Goal: Task Accomplishment & Management: Complete application form

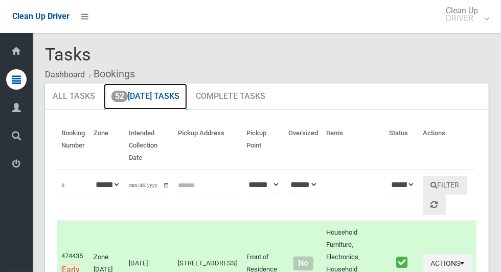
click at [163, 99] on link "52 Today's Tasks" at bounding box center [145, 96] width 83 height 27
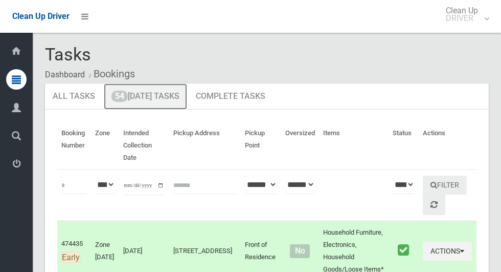
click at [152, 98] on link "54 Today's Tasks" at bounding box center [145, 96] width 83 height 27
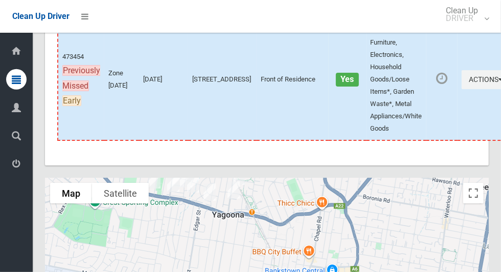
scroll to position [5827, 0]
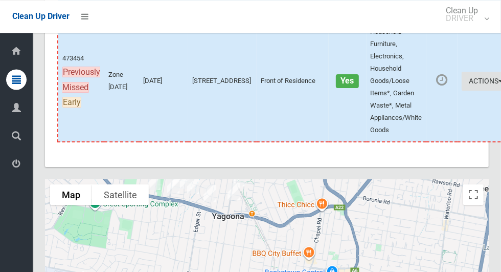
click at [499, 84] on icon "button" at bounding box center [501, 80] width 4 height 7
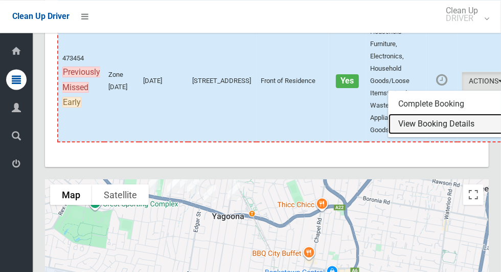
click at [418, 134] on link "View Booking Details" at bounding box center [450, 124] width 122 height 20
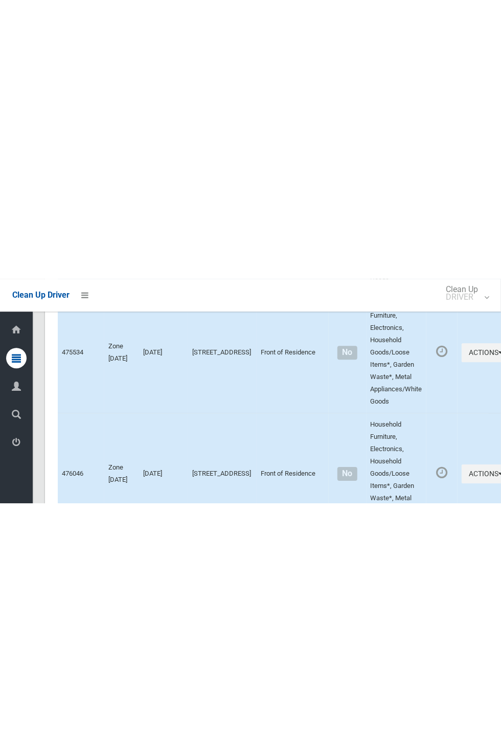
scroll to position [5544, 0]
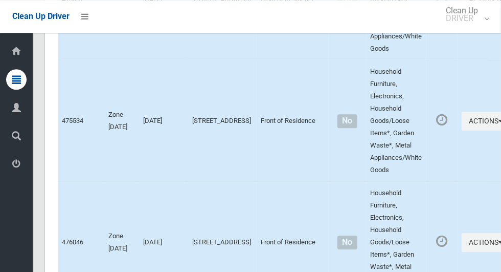
click at [237, 60] on td "2A View Street, SEFTON NSW 2162" at bounding box center [222, -1] width 69 height 121
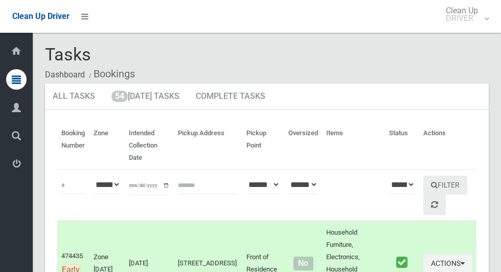
click at [228, 244] on td "[STREET_ADDRESS]" at bounding box center [208, 262] width 69 height 85
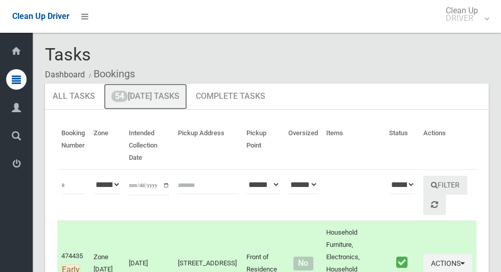
click at [153, 99] on link "54 Today's Tasks" at bounding box center [145, 96] width 83 height 27
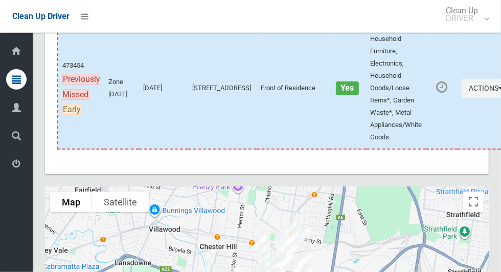
scroll to position [5820, 0]
click at [499, 91] on icon "button" at bounding box center [501, 87] width 4 height 7
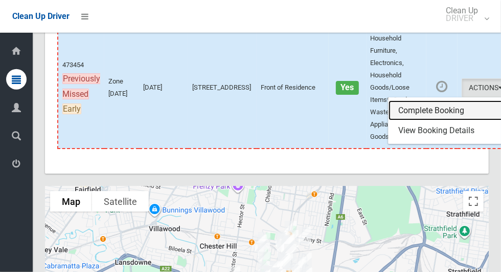
click at [417, 121] on link "Complete Booking" at bounding box center [450, 110] width 122 height 20
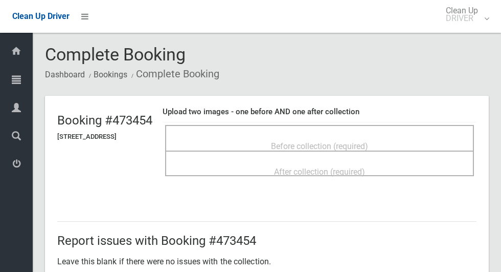
click at [320, 144] on span "Before collection (required)" at bounding box center [319, 146] width 97 height 10
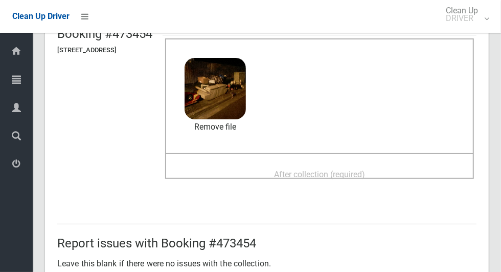
scroll to position [96, 0]
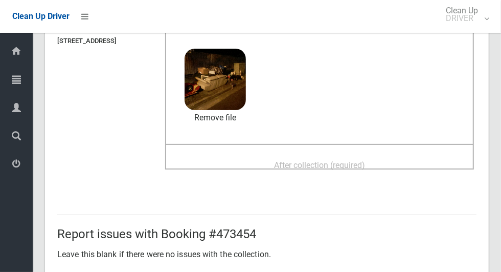
click at [365, 160] on span "After collection (required)" at bounding box center [319, 165] width 91 height 10
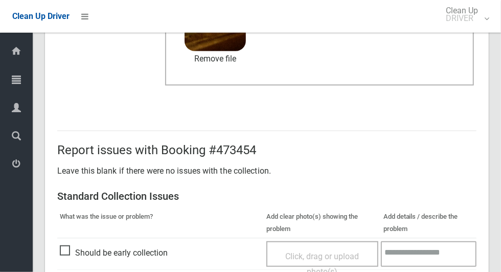
scroll to position [837, 0]
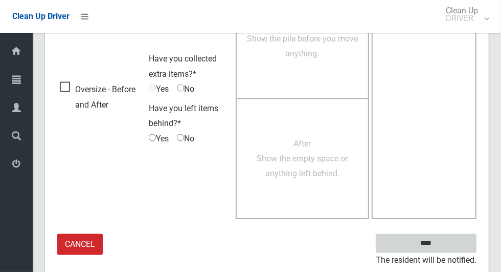
click at [444, 244] on input "****" at bounding box center [426, 243] width 101 height 19
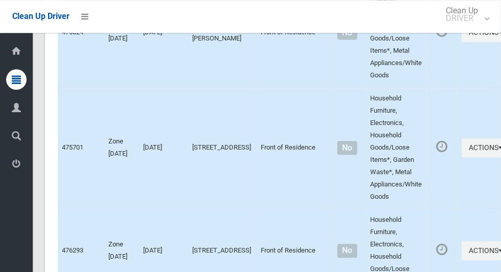
scroll to position [6025, 0]
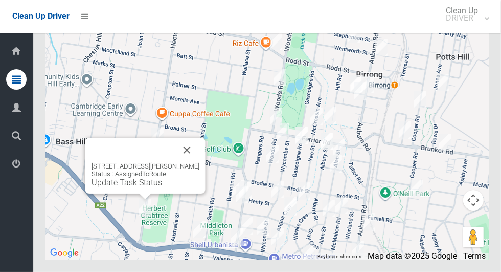
click at [191, 17] on div "Clean Up Driver Clean Up DRIVER Logout" at bounding box center [250, 16] width 501 height 33
click at [146, 187] on link "Update Task Status" at bounding box center [127, 182] width 71 height 10
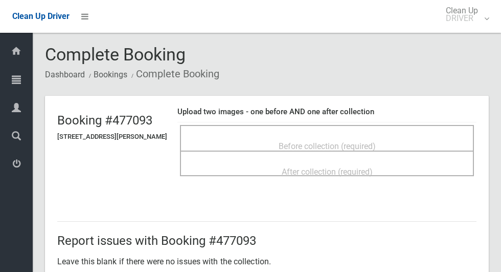
click at [305, 141] on span "Before collection (required)" at bounding box center [327, 146] width 97 height 10
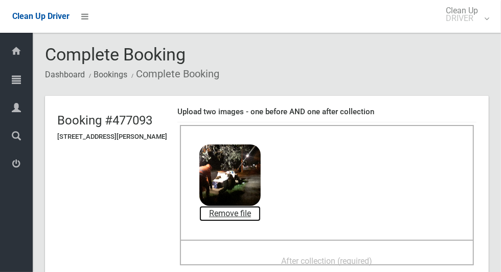
click at [258, 215] on link "Remove file" at bounding box center [229, 213] width 61 height 15
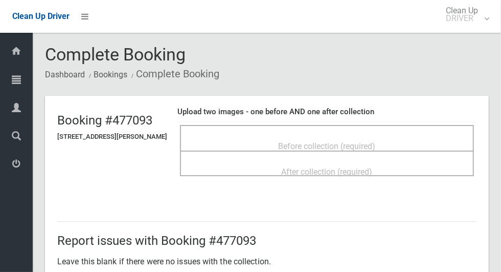
click at [376, 141] on span "Before collection (required)" at bounding box center [327, 146] width 97 height 10
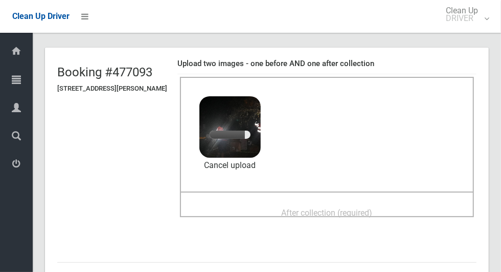
scroll to position [49, 0]
click at [373, 207] on span "After collection (required)" at bounding box center [327, 212] width 91 height 10
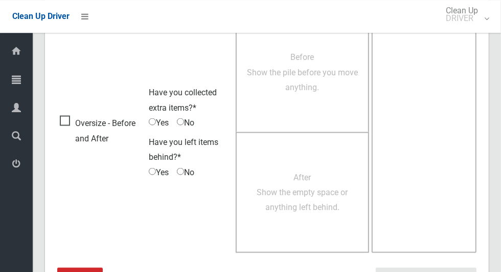
scroll to position [837, 0]
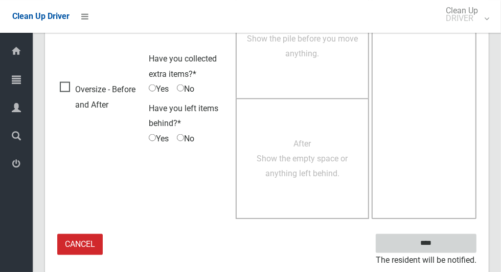
click at [444, 244] on input "****" at bounding box center [426, 243] width 101 height 19
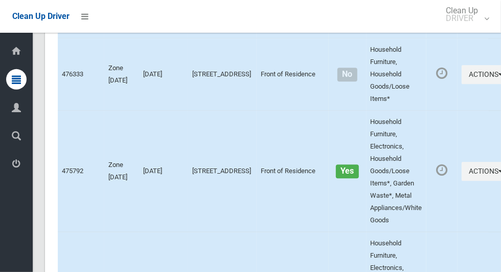
scroll to position [6025, 0]
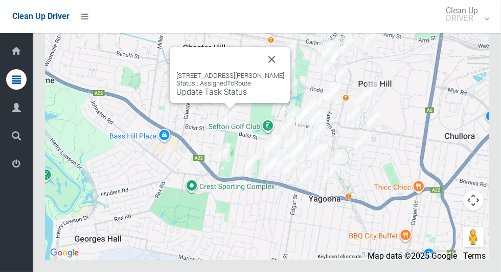
click at [283, 72] on button "Close" at bounding box center [272, 59] width 25 height 25
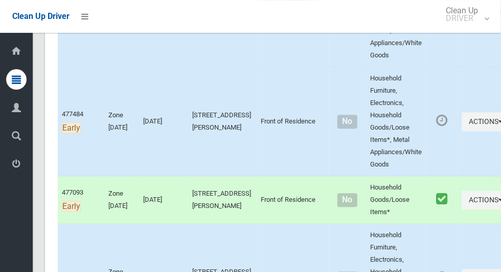
scroll to position [1280, 0]
click at [499, 124] on icon "button" at bounding box center [501, 120] width 4 height 7
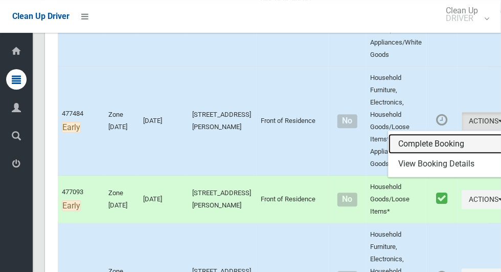
click at [416, 154] on link "Complete Booking" at bounding box center [450, 143] width 122 height 20
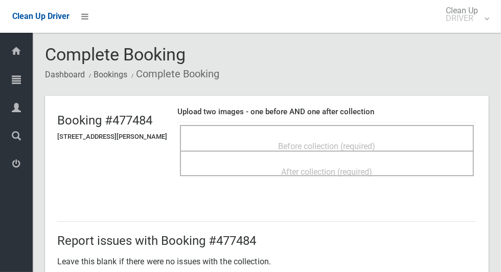
click at [354, 141] on span "Before collection (required)" at bounding box center [327, 146] width 97 height 10
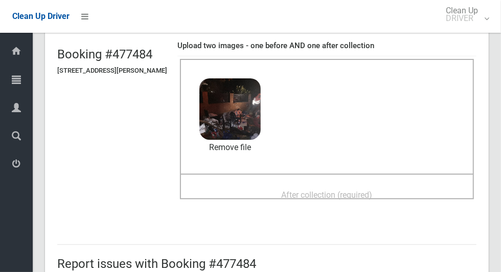
scroll to position [92, 0]
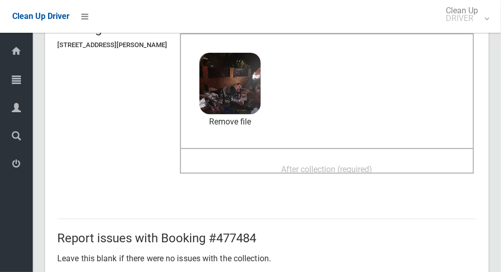
click at [373, 164] on span "After collection (required)" at bounding box center [327, 169] width 91 height 10
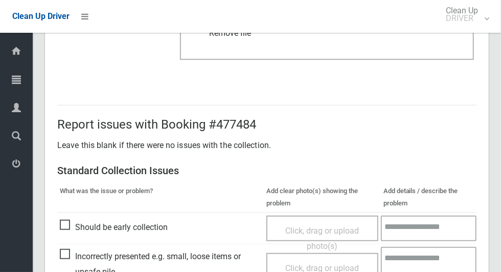
scroll to position [837, 0]
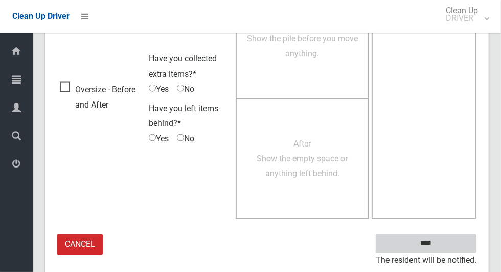
click at [444, 248] on input "****" at bounding box center [426, 243] width 101 height 19
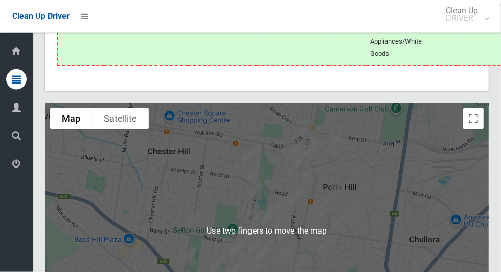
scroll to position [5995, 0]
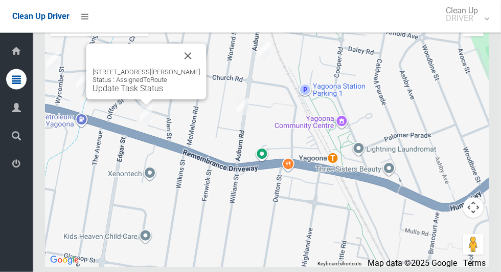
click at [190, 68] on button "Close" at bounding box center [188, 55] width 25 height 25
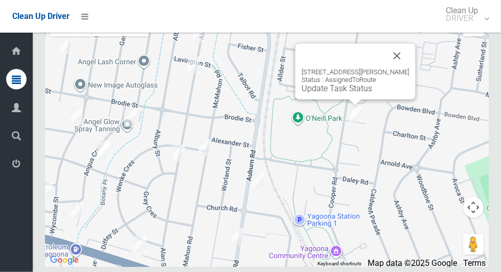
click at [399, 68] on button "Close" at bounding box center [397, 55] width 25 height 25
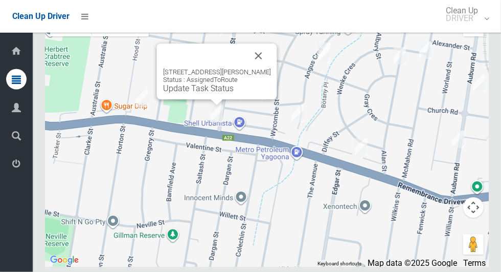
click at [268, 68] on button "Close" at bounding box center [258, 55] width 25 height 25
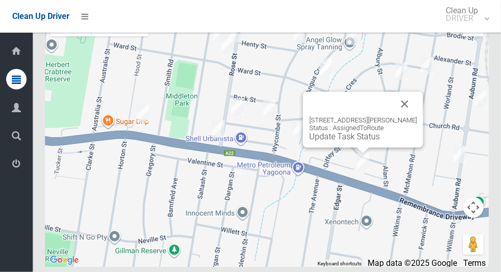
click at [417, 116] on button "Close" at bounding box center [405, 104] width 25 height 25
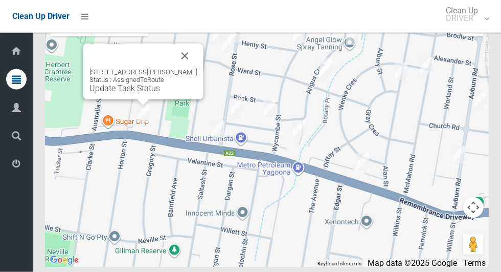
click at [197, 68] on button "Close" at bounding box center [185, 55] width 25 height 25
click at [134, 99] on div "782 Hume Highway, YAGOONA NSW 2199 Status : AssignedToRoute Update Task Status" at bounding box center [143, 71] width 120 height 56
click at [140, 93] on link "Update Task Status" at bounding box center [124, 88] width 71 height 10
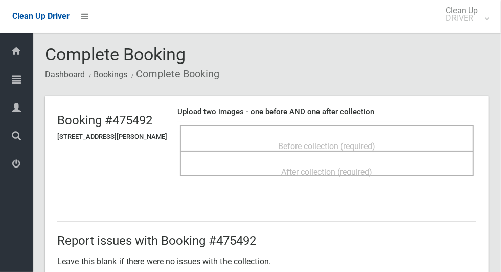
click at [364, 141] on span "Before collection (required)" at bounding box center [327, 146] width 97 height 10
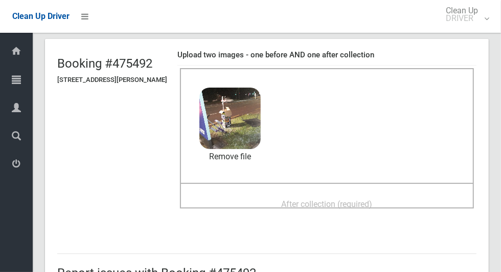
scroll to position [57, 0]
click at [354, 199] on span "After collection (required)" at bounding box center [327, 203] width 91 height 10
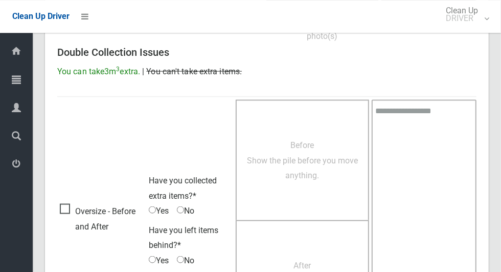
scroll to position [837, 0]
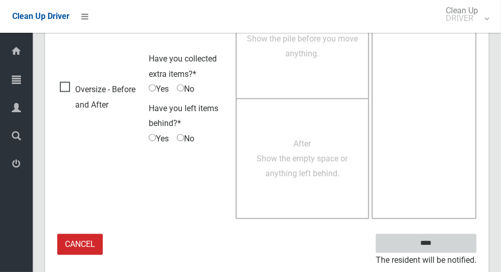
click at [444, 243] on input "****" at bounding box center [426, 243] width 101 height 19
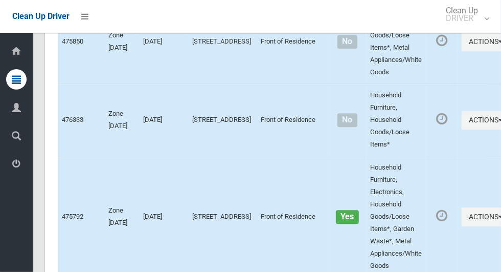
scroll to position [6025, 0]
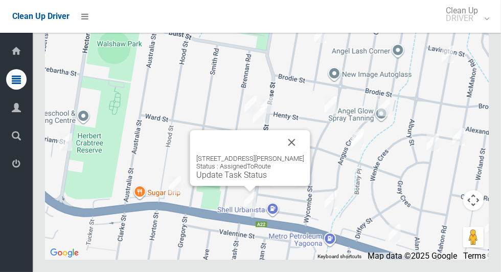
click at [303, 154] on button "Close" at bounding box center [292, 142] width 25 height 25
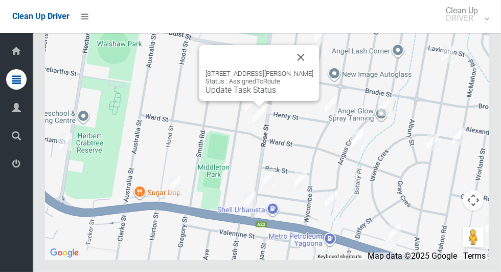
click at [310, 70] on button "Close" at bounding box center [301, 57] width 25 height 25
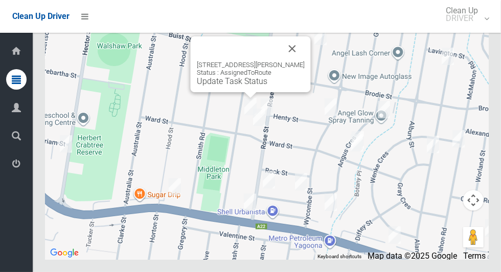
click at [298, 61] on button "Close" at bounding box center [292, 48] width 25 height 25
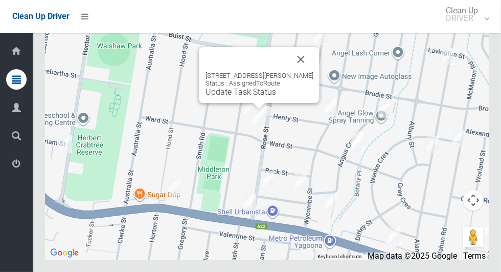
click at [307, 72] on button "Close" at bounding box center [301, 59] width 25 height 25
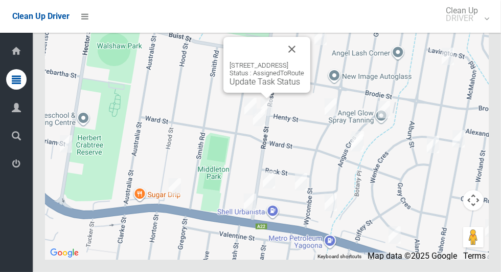
click at [304, 61] on button "Close" at bounding box center [292, 49] width 25 height 25
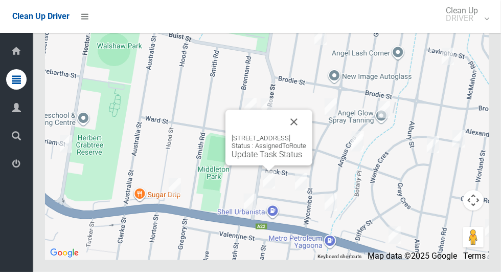
click at [306, 134] on button "Close" at bounding box center [294, 121] width 25 height 25
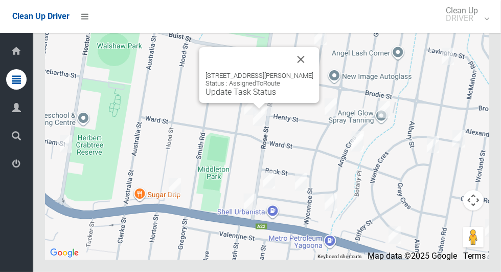
click at [305, 72] on button "Close" at bounding box center [301, 59] width 25 height 25
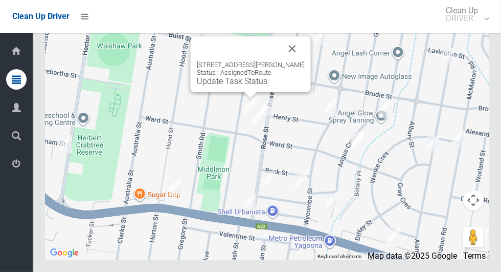
click at [295, 61] on button "Close" at bounding box center [292, 48] width 25 height 25
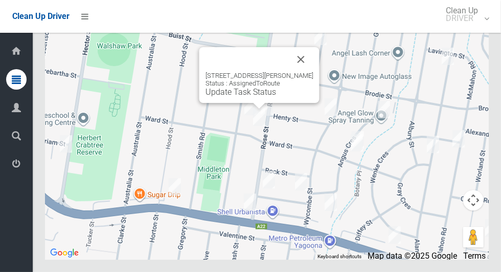
click at [263, 97] on link "Update Task Status" at bounding box center [241, 92] width 71 height 10
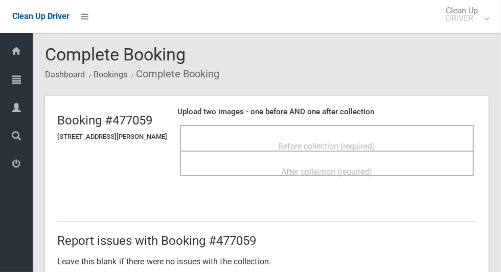
click at [293, 141] on span "Before collection (required)" at bounding box center [327, 146] width 97 height 10
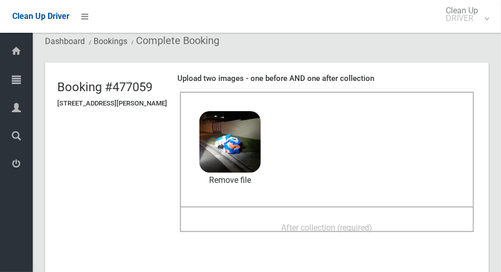
scroll to position [103, 0]
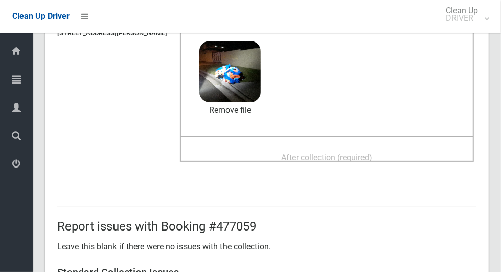
click at [369, 155] on span "After collection (required)" at bounding box center [327, 157] width 91 height 10
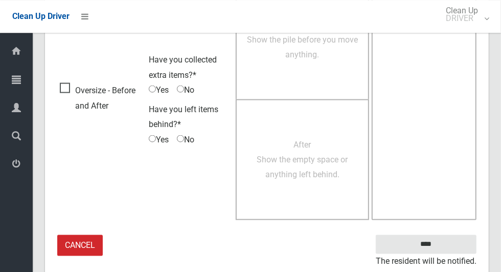
scroll to position [837, 0]
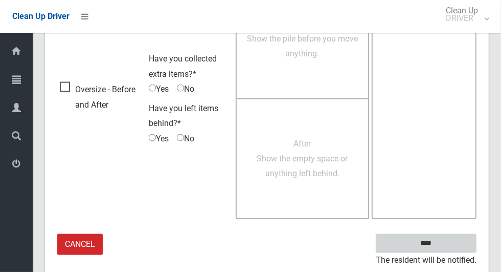
click at [448, 244] on input "****" at bounding box center [426, 243] width 101 height 19
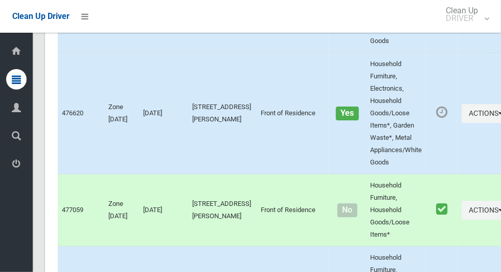
scroll to position [6025, 0]
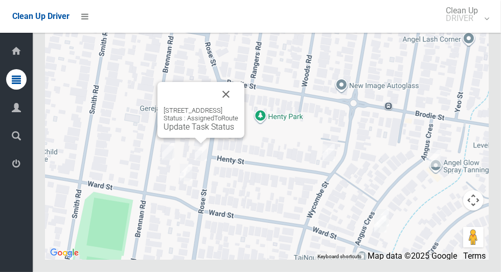
click at [200, 131] on link "Update Task Status" at bounding box center [199, 127] width 71 height 10
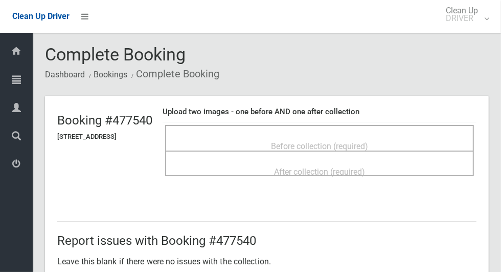
click at [364, 141] on span "Before collection (required)" at bounding box center [319, 146] width 97 height 10
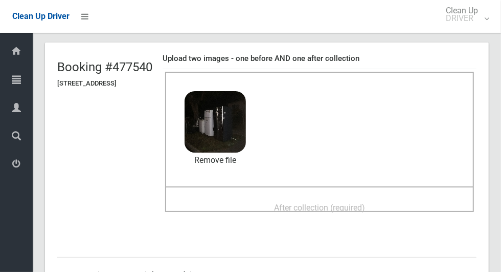
scroll to position [52, 0]
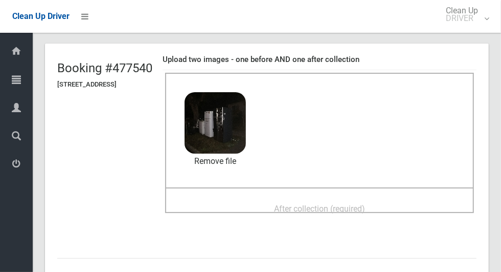
click at [365, 204] on span "After collection (required)" at bounding box center [319, 209] width 91 height 10
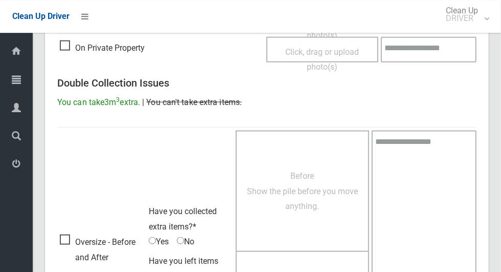
scroll to position [837, 0]
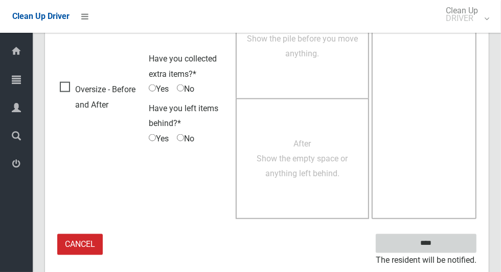
click at [444, 246] on input "****" at bounding box center [426, 243] width 101 height 19
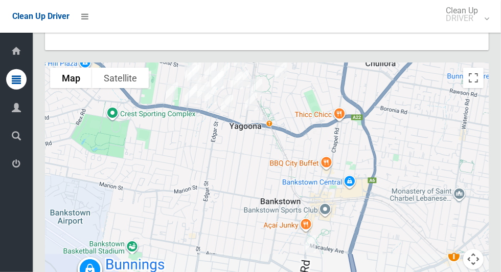
scroll to position [6015, 0]
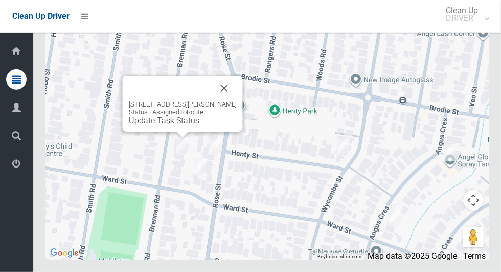
click at [188, 131] on div "[STREET_ADDRESS][PERSON_NAME] Status : AssignedToRoute Update Task Status" at bounding box center [183, 104] width 120 height 56
click at [185, 125] on link "Update Task Status" at bounding box center [164, 121] width 71 height 10
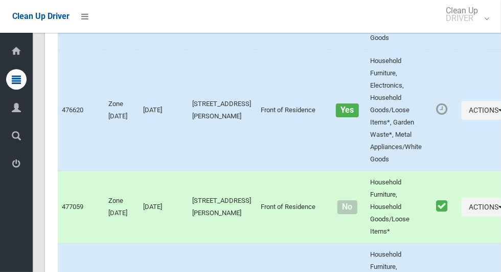
scroll to position [3690, 0]
click at [499, 114] on icon "button" at bounding box center [501, 110] width 4 height 7
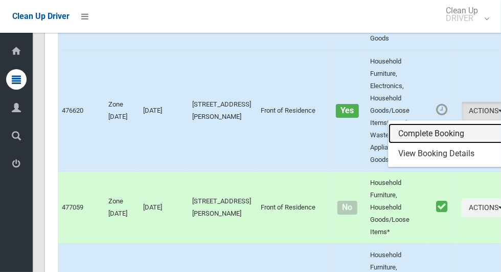
click at [417, 144] on link "Complete Booking" at bounding box center [450, 133] width 122 height 20
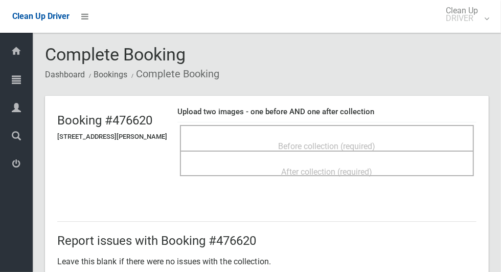
click at [333, 144] on span "Before collection (required)" at bounding box center [327, 146] width 97 height 10
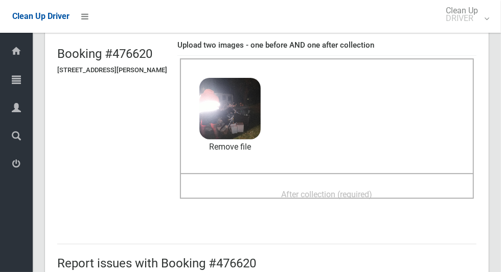
scroll to position [77, 0]
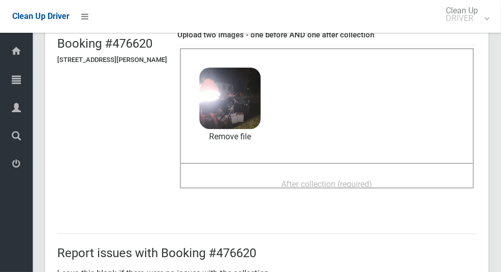
click at [366, 179] on span "After collection (required)" at bounding box center [327, 184] width 91 height 10
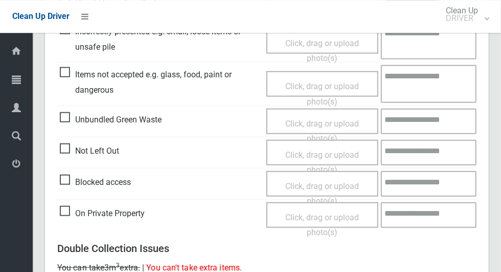
scroll to position [837, 0]
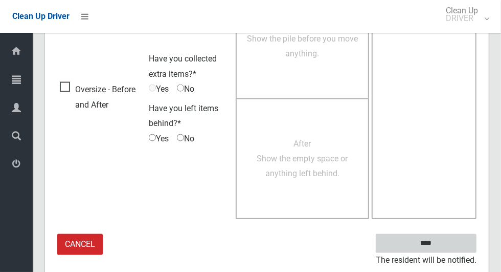
click at [445, 243] on input "****" at bounding box center [426, 243] width 101 height 19
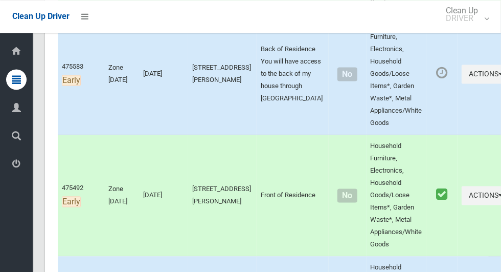
scroll to position [983, 0]
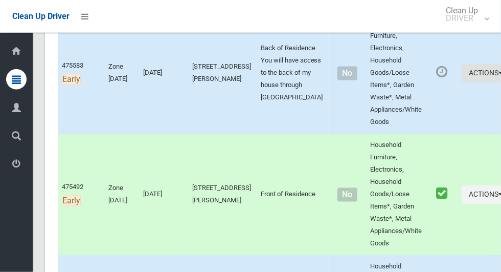
click at [499, 77] on icon "button" at bounding box center [501, 73] width 4 height 7
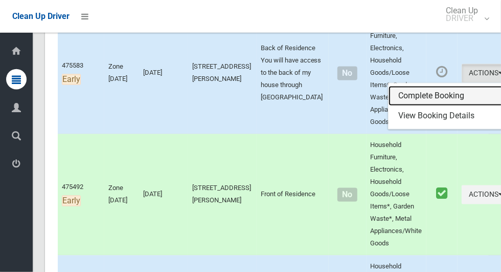
click at [414, 106] on link "Complete Booking" at bounding box center [450, 96] width 122 height 20
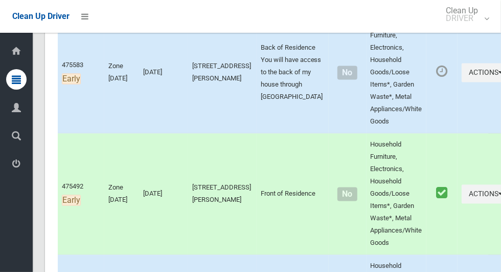
scroll to position [983, 0]
click at [462, 82] on button "Actions" at bounding box center [486, 72] width 49 height 19
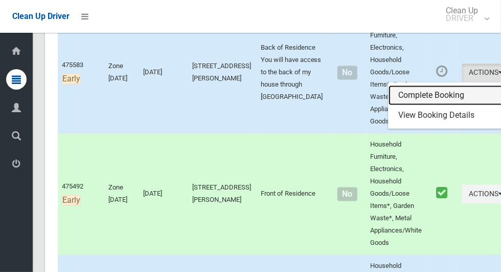
click at [403, 106] on link "Complete Booking" at bounding box center [450, 95] width 122 height 20
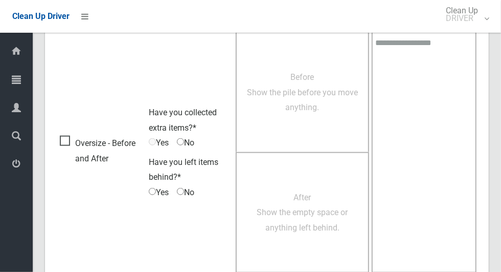
scroll to position [603, 0]
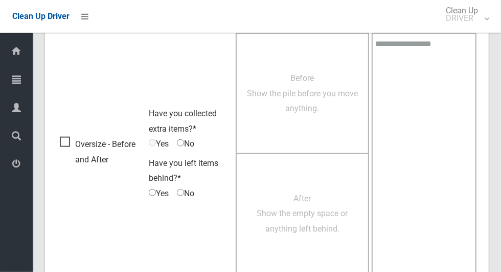
click at [64, 147] on span "Oversize - Before and After" at bounding box center [102, 152] width 84 height 30
click at [307, 96] on span "Before Show the pile before you move anything." at bounding box center [302, 93] width 111 height 40
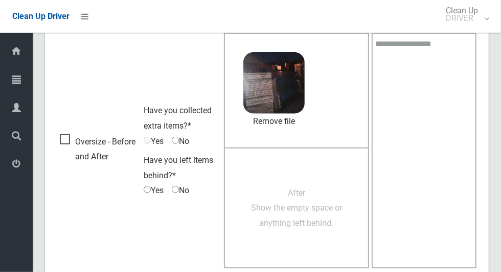
click at [298, 204] on span "After Show the empty space or anything left behind." at bounding box center [296, 208] width 91 height 40
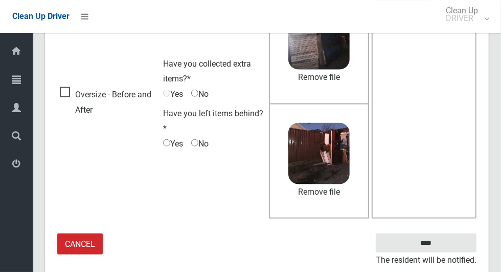
scroll to position [647, 0]
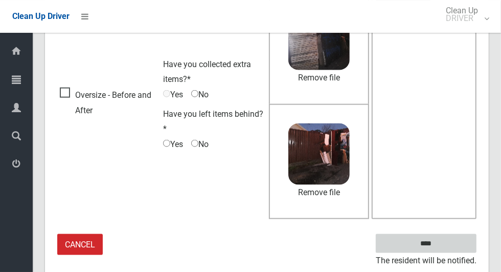
click at [444, 246] on input "****" at bounding box center [426, 243] width 101 height 19
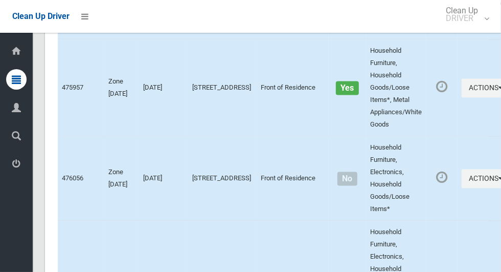
scroll to position [6025, 0]
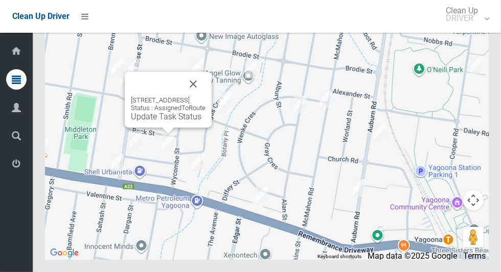
click at [206, 96] on button "Close" at bounding box center [193, 84] width 25 height 25
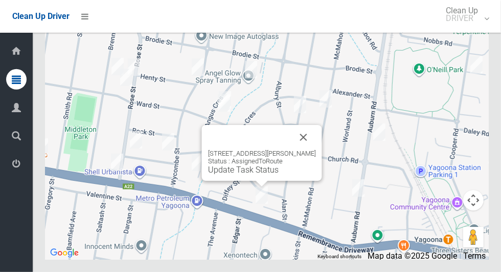
click at [310, 149] on button "Close" at bounding box center [303, 137] width 25 height 25
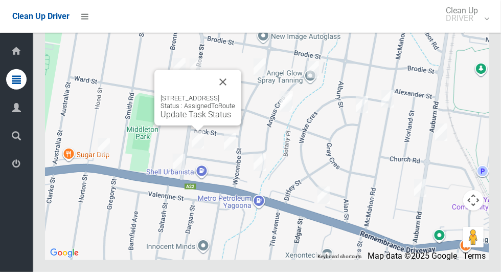
click at [235, 94] on button "Close" at bounding box center [223, 82] width 25 height 25
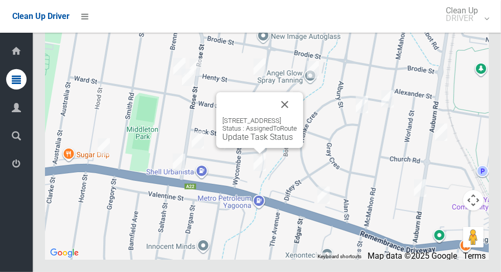
click at [297, 117] on button "Close" at bounding box center [285, 104] width 25 height 25
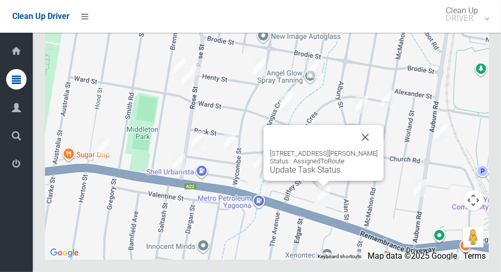
click at [367, 149] on button "Close" at bounding box center [365, 137] width 25 height 25
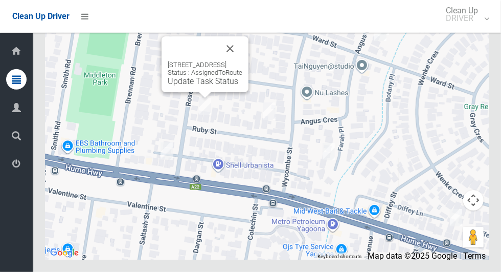
click at [215, 92] on div "22 Ruby Street, YAGOONA NSW 2199 Status : AssignedToRoute Update Task Status" at bounding box center [205, 64] width 87 height 56
click at [208, 92] on div "22 Ruby Street, YAGOONA NSW 2199 Status : AssignedToRoute Update Task Status" at bounding box center [205, 64] width 87 height 56
click at [217, 86] on link "Update Task Status" at bounding box center [203, 81] width 71 height 10
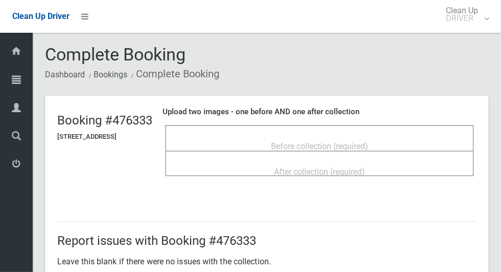
click at [319, 144] on span "Before collection (required)" at bounding box center [319, 146] width 97 height 10
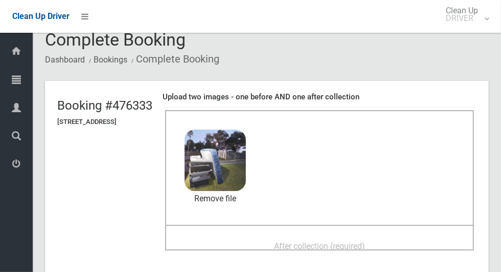
scroll to position [50, 0]
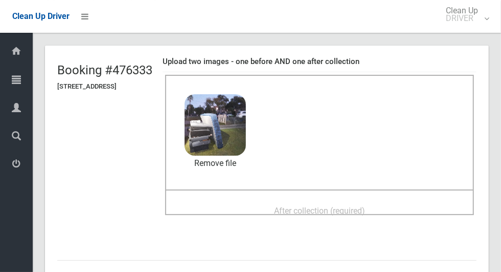
click at [306, 206] on span "After collection (required)" at bounding box center [319, 211] width 91 height 10
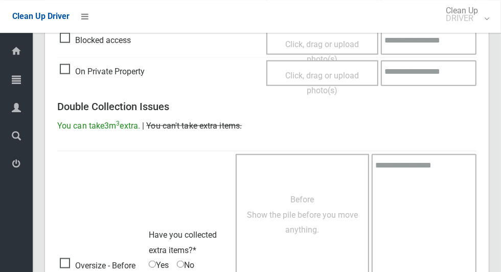
scroll to position [837, 0]
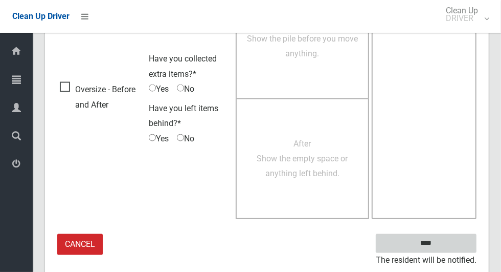
click at [444, 249] on input "****" at bounding box center [426, 243] width 101 height 19
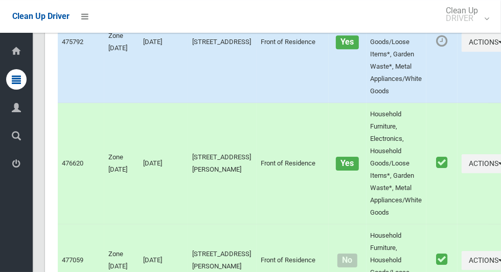
scroll to position [6026, 0]
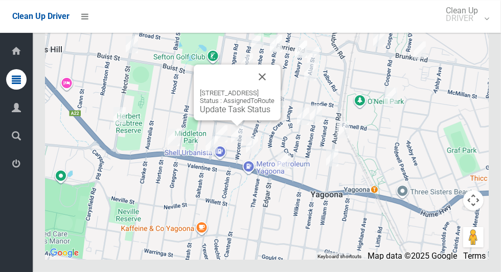
click at [240, 114] on link "Update Task Status" at bounding box center [235, 109] width 71 height 10
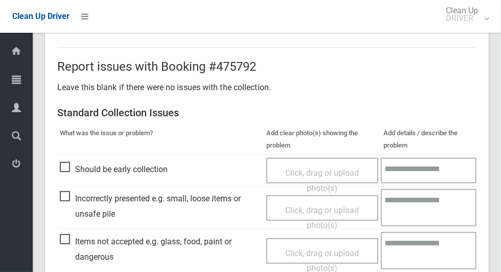
scroll to position [175, 0]
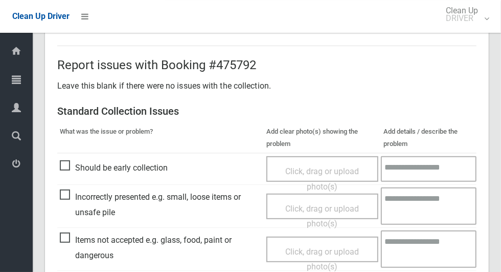
click at [64, 196] on span "Incorrectly presented e.g. small, loose items or unsafe pile" at bounding box center [160, 204] width 201 height 30
click at [341, 207] on span "Click, drag or upload photo(s)" at bounding box center [322, 216] width 74 height 25
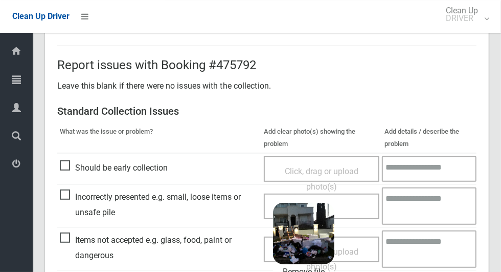
click at [361, 201] on div "Click, drag or upload photo(s) 2.5 MB 2025-08-1206.22.141501275082364251638.jpg…" at bounding box center [322, 206] width 116 height 26
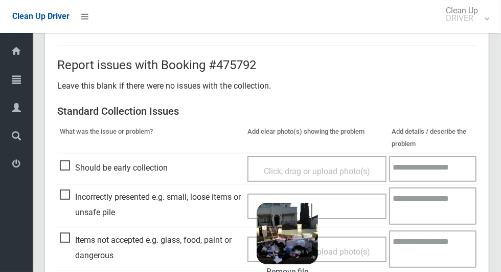
click at [417, 206] on textarea at bounding box center [432, 205] width 87 height 37
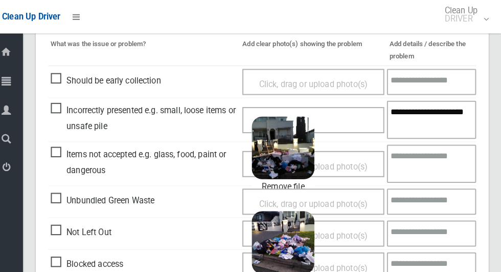
scroll to position [279, 0]
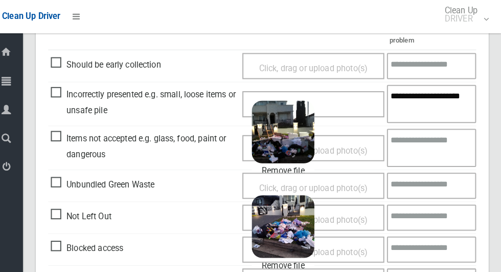
type textarea "**********"
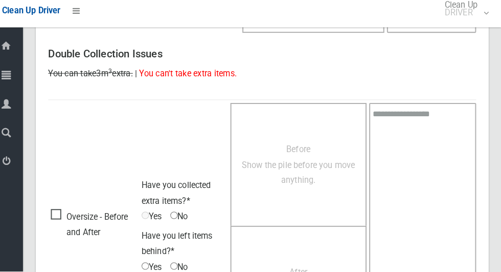
scroll to position [659, 0]
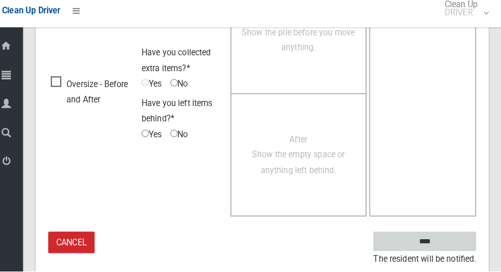
click at [444, 248] on input "****" at bounding box center [426, 242] width 101 height 19
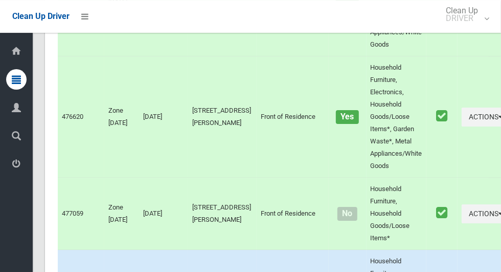
scroll to position [6025, 0]
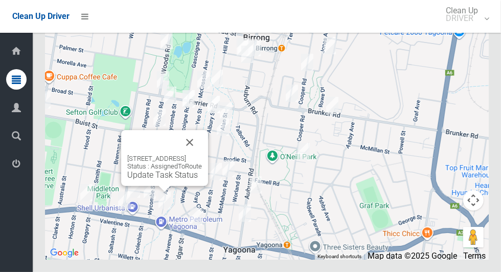
click at [202, 154] on button "Close" at bounding box center [189, 142] width 25 height 25
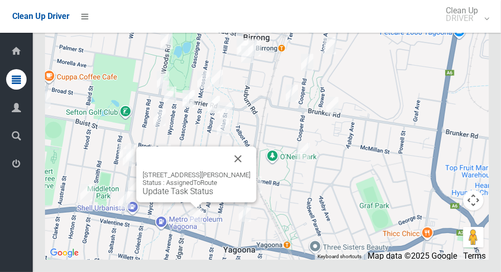
click at [246, 171] on button "Close" at bounding box center [238, 158] width 25 height 25
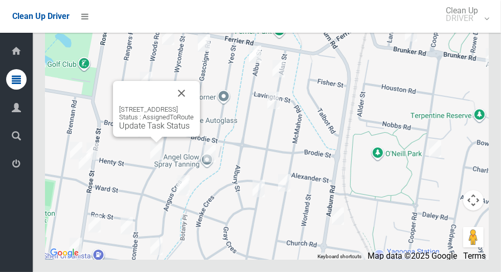
click at [153, 137] on div "130 Wycombe Street, YAGOONA NSW 2199 Status : AssignedToRoute Update Task Status" at bounding box center [156, 109] width 87 height 56
click at [139, 137] on div "130 Wycombe Street, YAGOONA NSW 2199 Status : AssignedToRoute Update Task Status" at bounding box center [156, 109] width 87 height 56
click at [146, 130] on link "Update Task Status" at bounding box center [154, 126] width 71 height 10
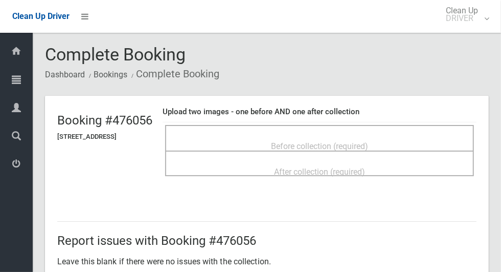
click at [305, 141] on span "Before collection (required)" at bounding box center [319, 146] width 97 height 10
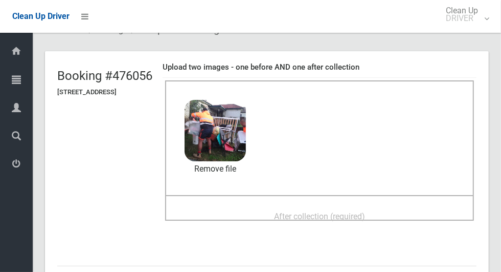
scroll to position [56, 0]
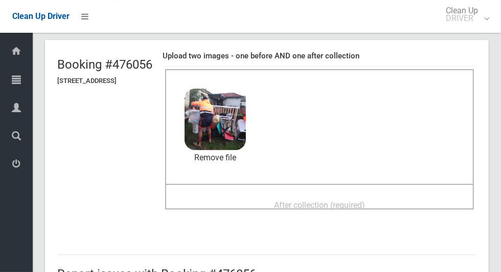
click at [406, 207] on div "After collection (required)" at bounding box center [319, 204] width 286 height 19
click at [365, 200] on span "After collection (required)" at bounding box center [319, 205] width 91 height 10
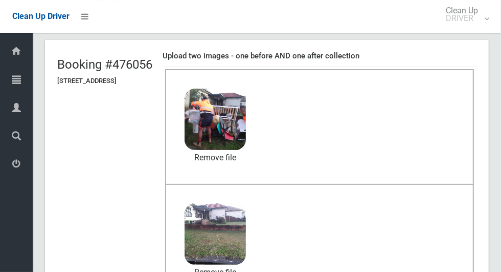
click at [252, 271] on td "Before collection (required) 2.6 MB 2025-08-1206.28.315804748962096161614.jpg C…" at bounding box center [320, 183] width 314 height 235
click at [253, 271] on td "Before collection (required) 2.6 MB 2025-08-1206.28.315804748962096161614.jpg C…" at bounding box center [320, 183] width 314 height 235
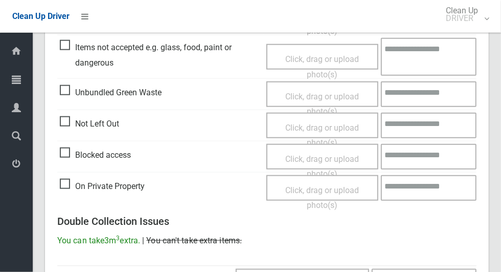
scroll to position [837, 0]
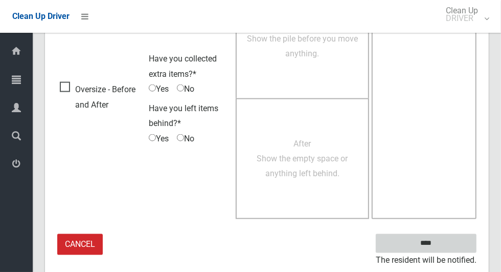
click at [444, 245] on input "****" at bounding box center [426, 243] width 101 height 19
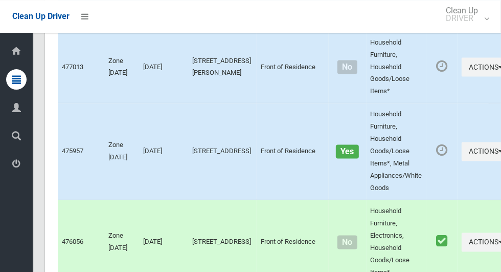
scroll to position [6025, 0]
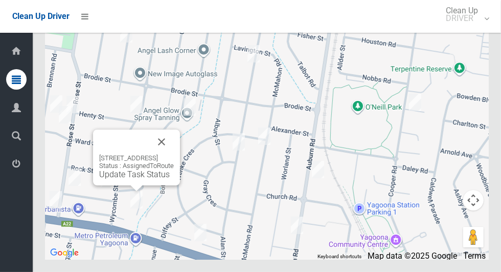
click at [174, 154] on button "Close" at bounding box center [161, 141] width 25 height 25
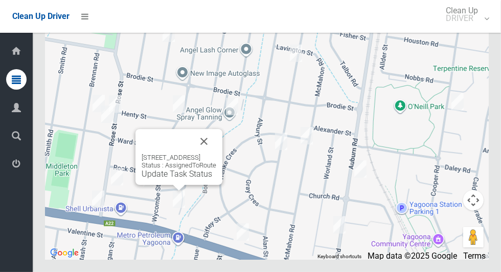
click at [216, 153] on button "Close" at bounding box center [204, 141] width 25 height 25
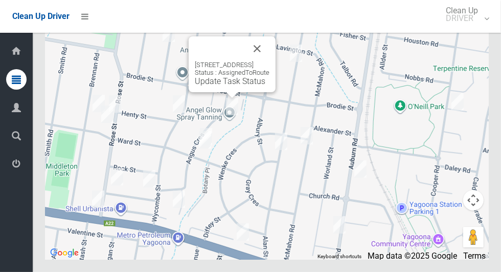
click at [223, 86] on link "Update Task Status" at bounding box center [230, 81] width 71 height 10
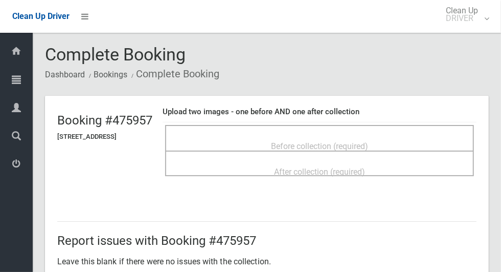
click at [318, 144] on span "Before collection (required)" at bounding box center [319, 146] width 97 height 10
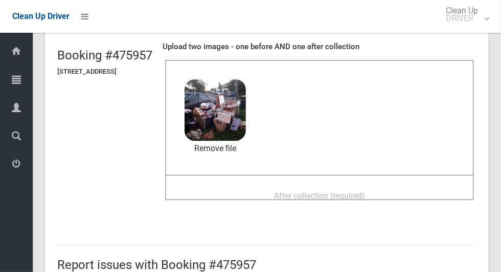
scroll to position [94, 0]
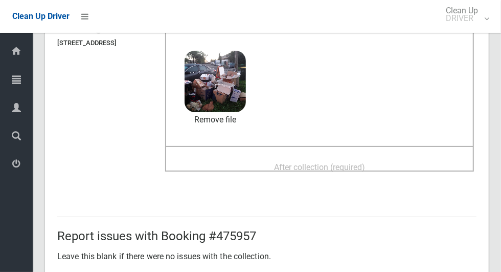
click at [365, 164] on span "After collection (required)" at bounding box center [319, 167] width 91 height 10
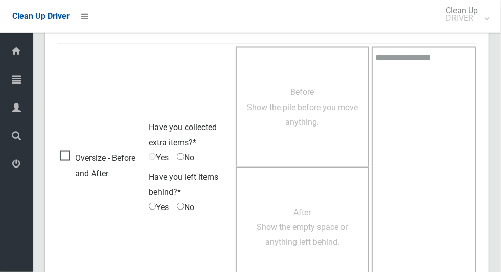
scroll to position [837, 0]
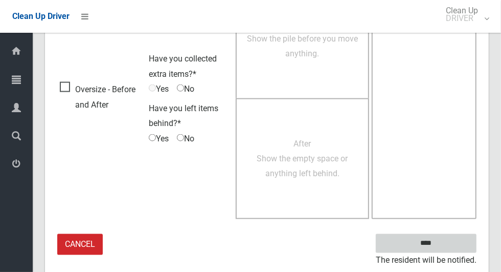
click at [444, 246] on input "****" at bounding box center [426, 243] width 101 height 19
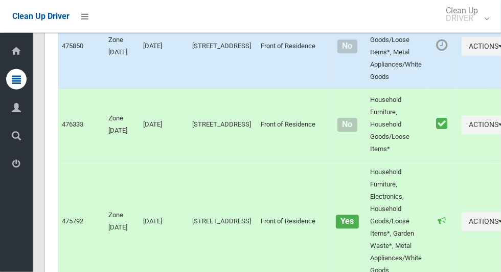
scroll to position [6025, 0]
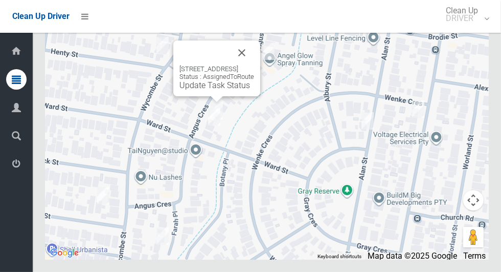
click at [204, 90] on link "Update Task Status" at bounding box center [214, 85] width 71 height 10
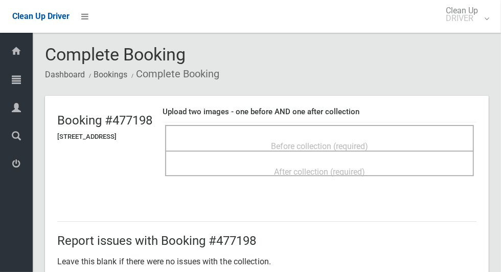
click at [332, 145] on span "Before collection (required)" at bounding box center [319, 146] width 97 height 10
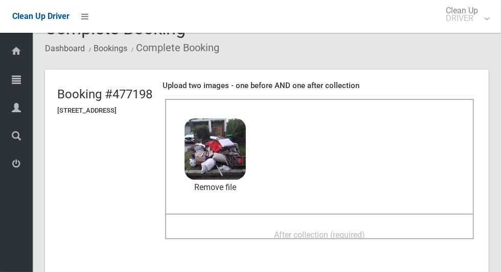
scroll to position [34, 0]
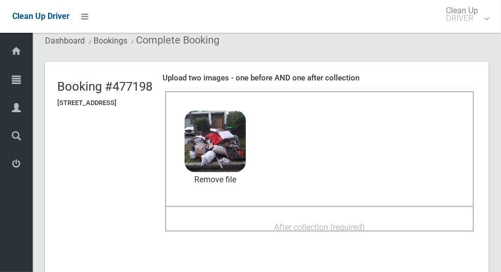
click at [359, 222] on span "After collection (required)" at bounding box center [319, 227] width 91 height 10
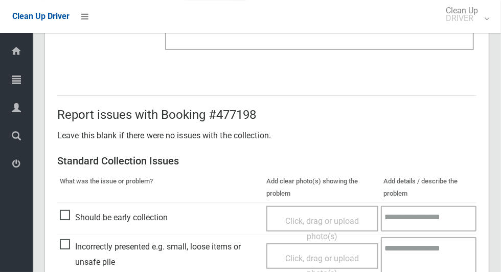
scroll to position [837, 0]
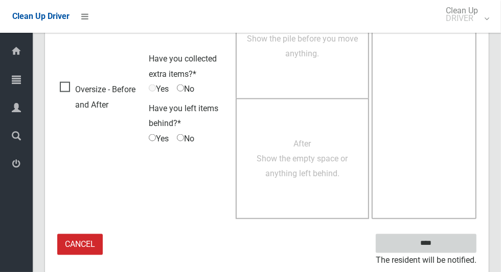
click at [444, 249] on input "****" at bounding box center [426, 243] width 101 height 19
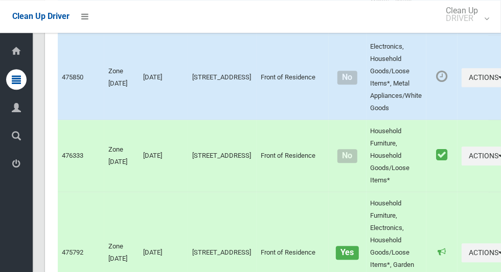
scroll to position [6025, 0]
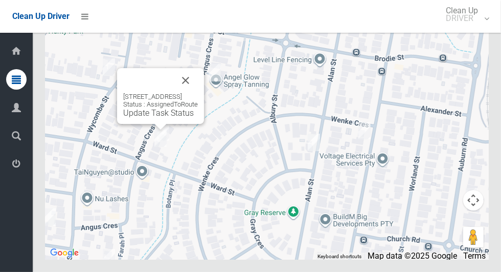
click at [152, 118] on link "Update Task Status" at bounding box center [158, 113] width 71 height 10
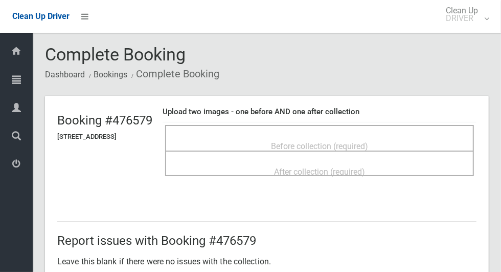
click at [326, 141] on span "Before collection (required)" at bounding box center [319, 146] width 97 height 10
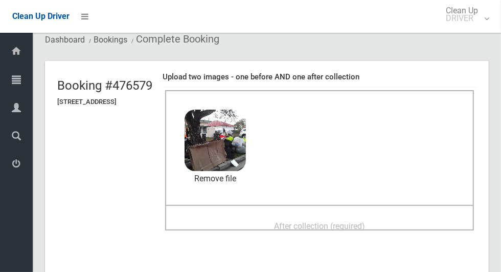
scroll to position [36, 0]
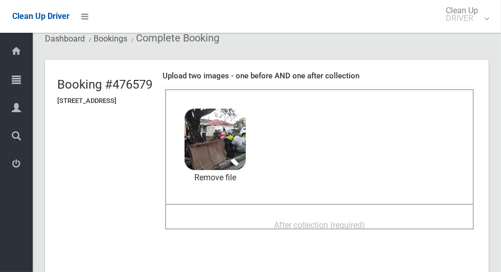
click at [360, 220] on span "After collection (required)" at bounding box center [319, 225] width 91 height 10
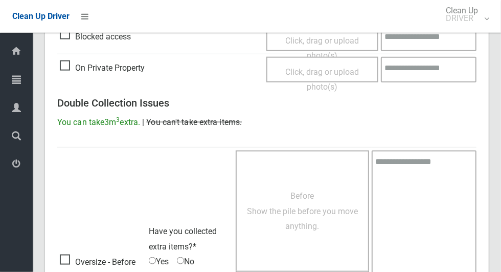
scroll to position [837, 0]
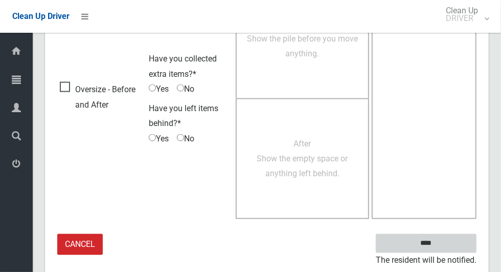
click at [444, 248] on input "****" at bounding box center [426, 243] width 101 height 19
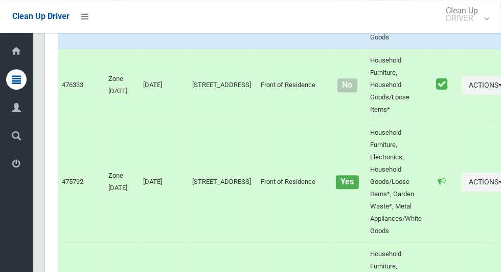
scroll to position [6025, 0]
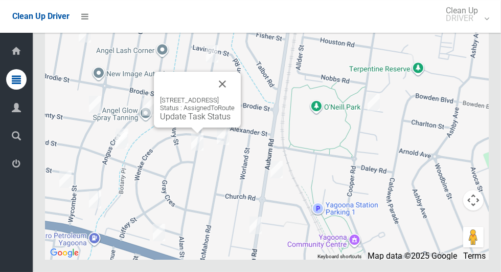
click at [235, 96] on button "Close" at bounding box center [222, 84] width 25 height 25
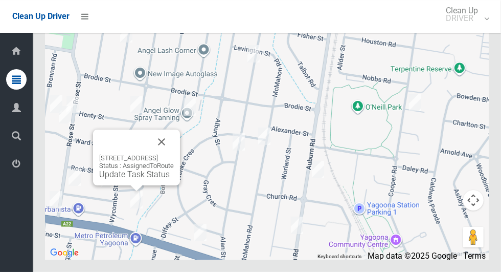
click at [174, 154] on button "Close" at bounding box center [161, 141] width 25 height 25
click at [132, 179] on link "Update Task Status" at bounding box center [134, 174] width 71 height 10
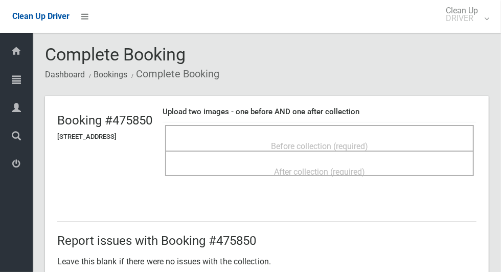
click at [376, 136] on div "Before collection (required)" at bounding box center [319, 145] width 286 height 19
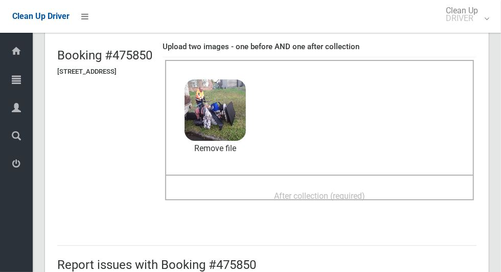
scroll to position [73, 0]
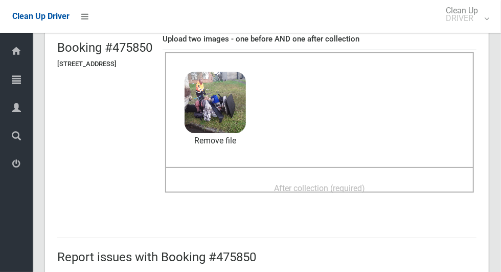
click at [385, 181] on div "After collection (required)" at bounding box center [319, 187] width 286 height 19
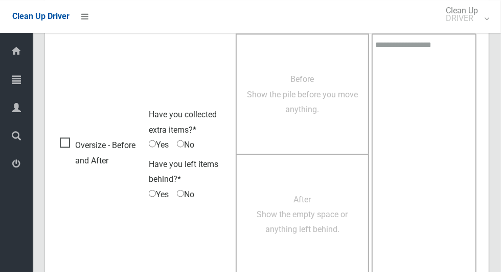
scroll to position [837, 0]
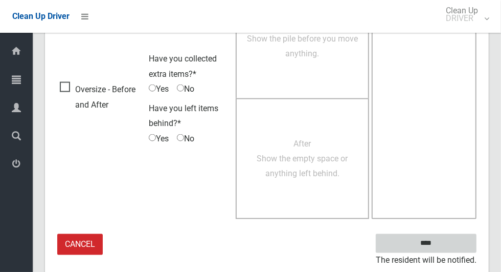
click at [444, 246] on input "****" at bounding box center [426, 243] width 101 height 19
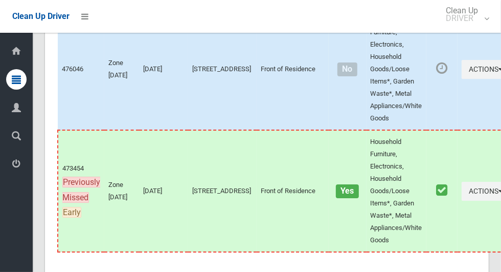
scroll to position [6025, 0]
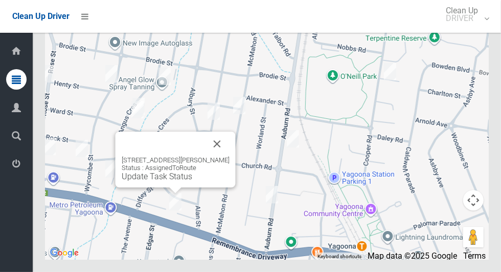
click at [225, 156] on button "Close" at bounding box center [217, 143] width 25 height 25
click at [223, 156] on button "Close" at bounding box center [217, 143] width 25 height 25
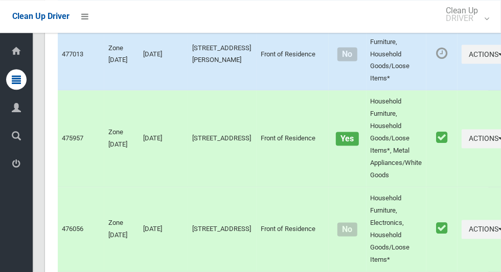
scroll to position [2950, 0]
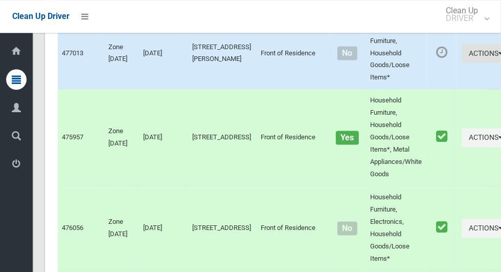
click at [499, 56] on icon "button" at bounding box center [501, 52] width 4 height 7
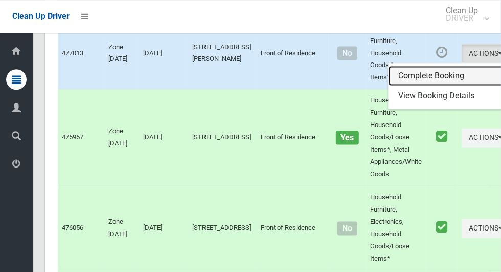
click at [415, 86] on link "Complete Booking" at bounding box center [450, 75] width 122 height 20
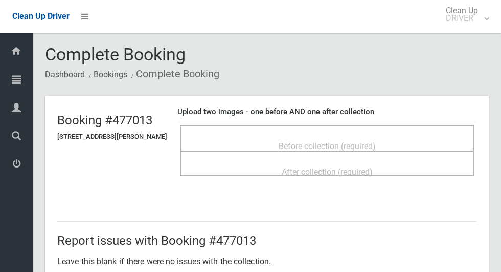
click at [332, 141] on span "Before collection (required)" at bounding box center [327, 146] width 97 height 10
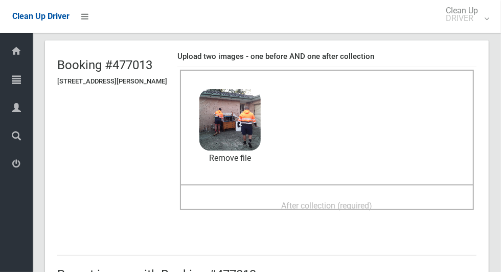
scroll to position [60, 0]
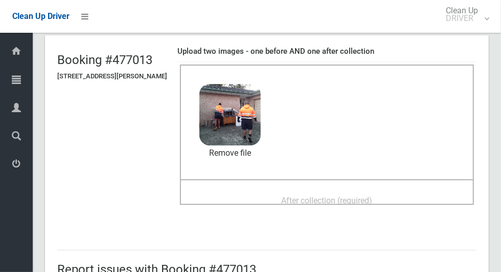
click at [393, 196] on div "After collection (required)" at bounding box center [327, 199] width 272 height 19
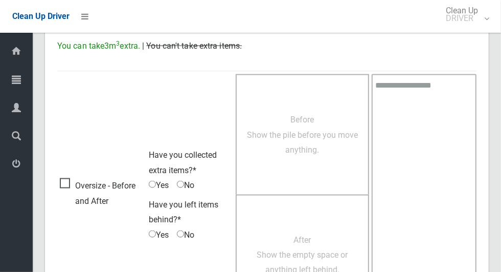
scroll to position [837, 0]
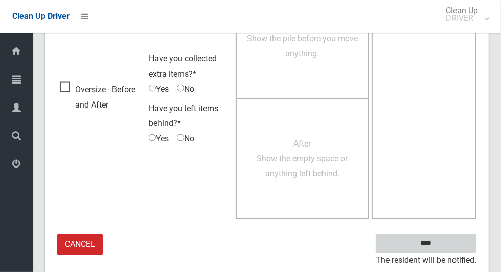
click at [432, 242] on input "****" at bounding box center [426, 243] width 101 height 19
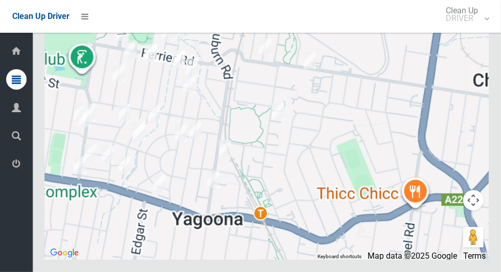
scroll to position [6012, 0]
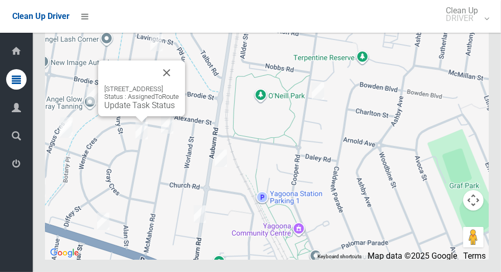
click at [179, 85] on button "Close" at bounding box center [166, 72] width 25 height 25
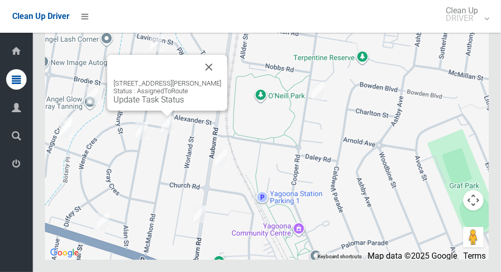
click at [218, 79] on button "Close" at bounding box center [209, 67] width 25 height 25
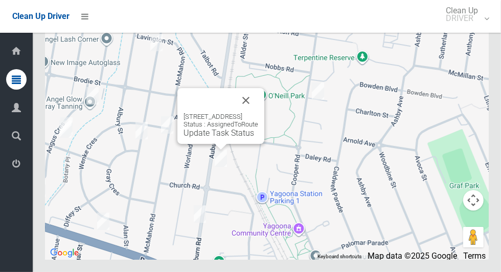
click at [258, 113] on button "Close" at bounding box center [246, 100] width 25 height 25
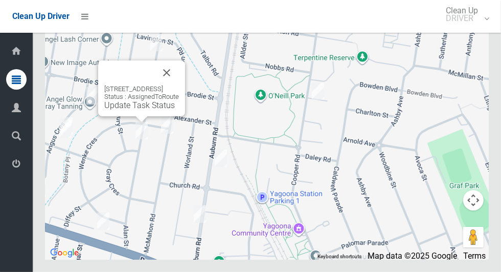
click at [179, 85] on button "Close" at bounding box center [166, 72] width 25 height 25
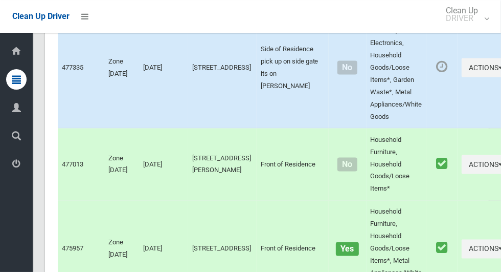
scroll to position [2838, 0]
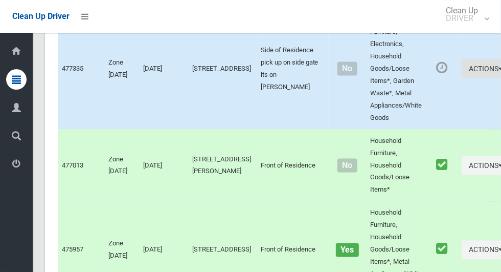
click at [499, 72] on icon "button" at bounding box center [501, 67] width 4 height 7
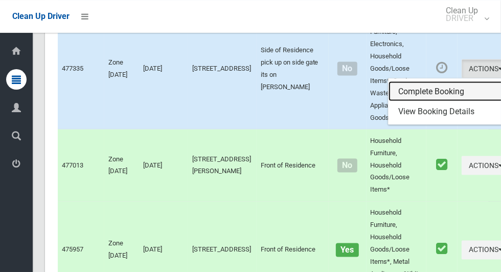
click at [417, 101] on link "Complete Booking" at bounding box center [450, 91] width 122 height 20
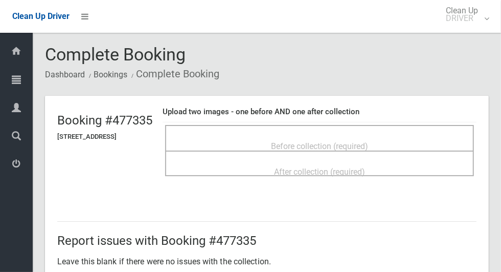
click at [345, 144] on span "Before collection (required)" at bounding box center [319, 146] width 97 height 10
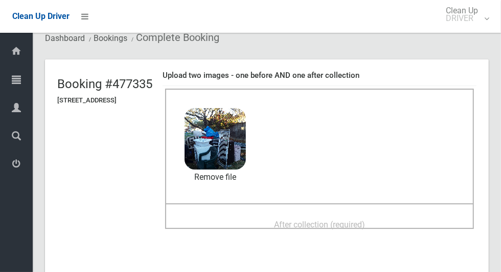
scroll to position [69, 0]
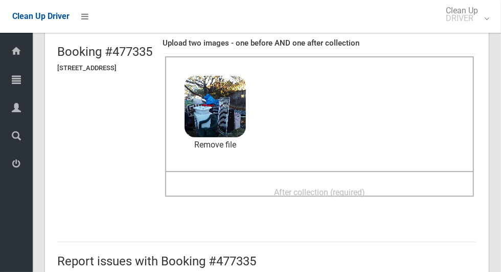
click at [365, 188] on span "After collection (required)" at bounding box center [319, 192] width 91 height 10
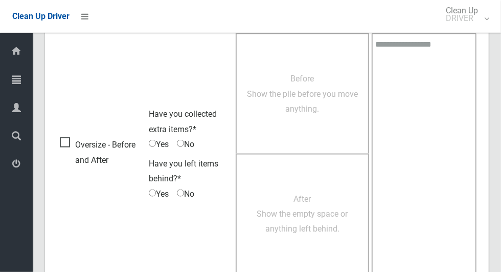
scroll to position [837, 0]
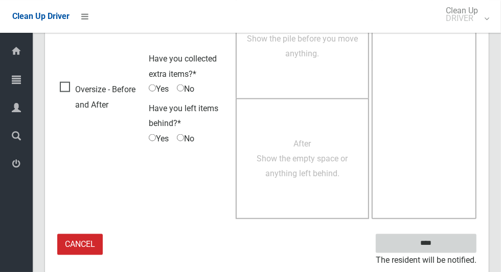
click at [450, 243] on input "****" at bounding box center [426, 243] width 101 height 19
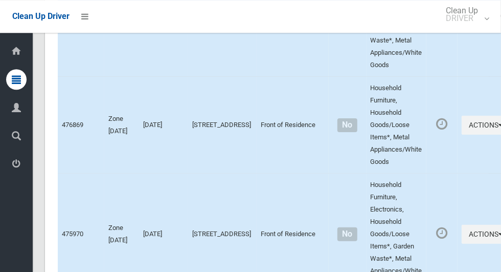
scroll to position [6025, 0]
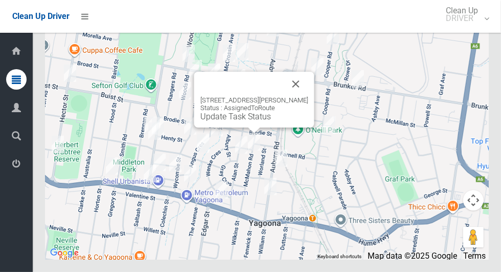
click at [244, 127] on div "46 Mc Mahon Road, YAGOONA NSW 2199 Status : AssignedToRoute Update Task Status" at bounding box center [254, 100] width 120 height 56
click at [250, 121] on link "Update Task Status" at bounding box center [235, 116] width 71 height 10
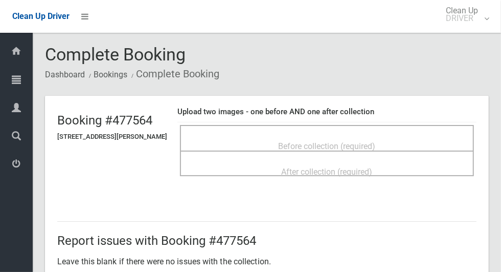
click at [312, 143] on span "Before collection (required)" at bounding box center [327, 146] width 97 height 10
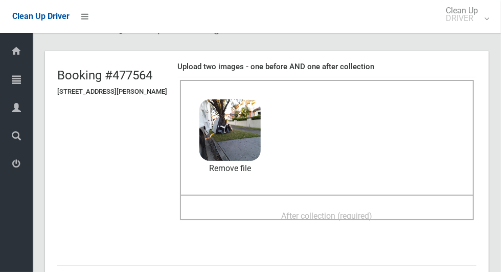
scroll to position [57, 0]
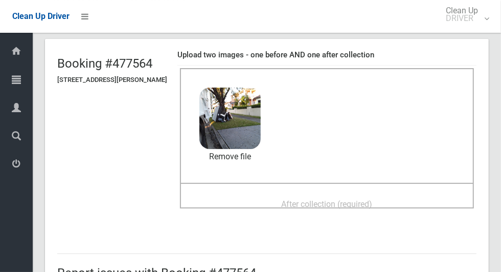
click at [372, 199] on span "After collection (required)" at bounding box center [327, 204] width 91 height 10
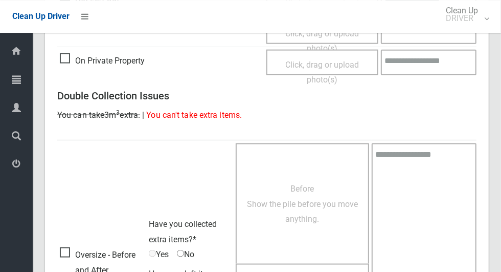
scroll to position [837, 0]
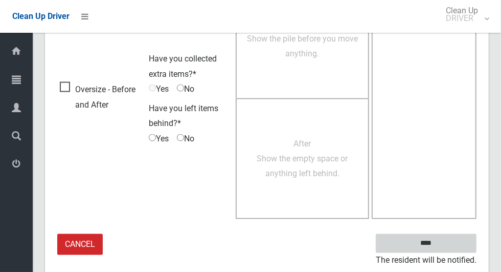
click at [444, 247] on input "****" at bounding box center [426, 243] width 101 height 19
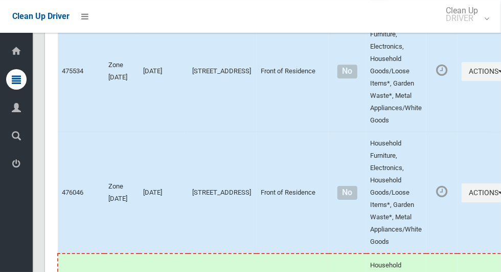
scroll to position [6025, 0]
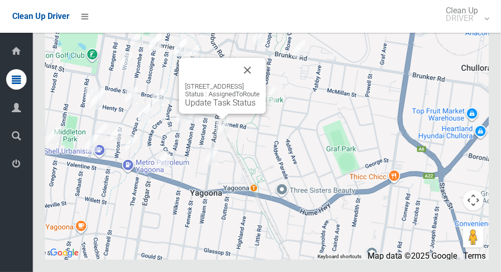
click at [260, 82] on button "Close" at bounding box center [247, 70] width 25 height 25
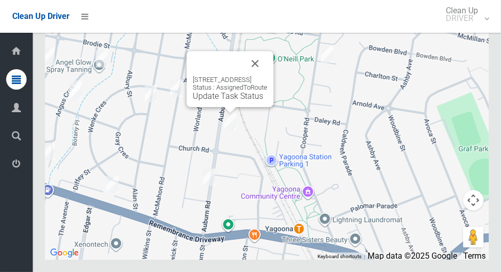
click at [214, 101] on link "Update Task Status" at bounding box center [228, 96] width 71 height 10
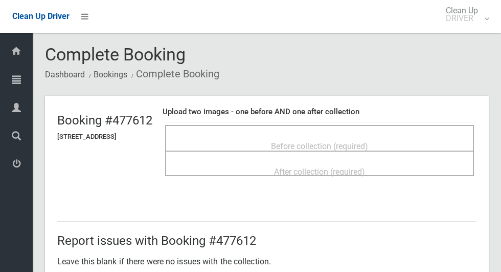
scroll to position [3, 0]
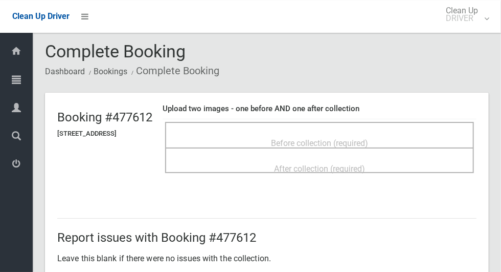
click at [305, 138] on span "Before collection (required)" at bounding box center [319, 143] width 97 height 10
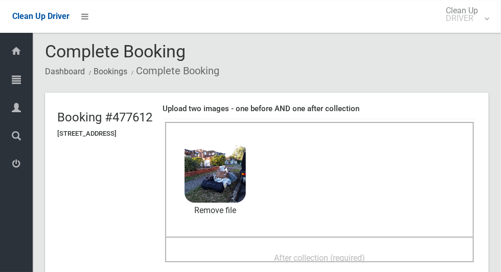
scroll to position [53, 0]
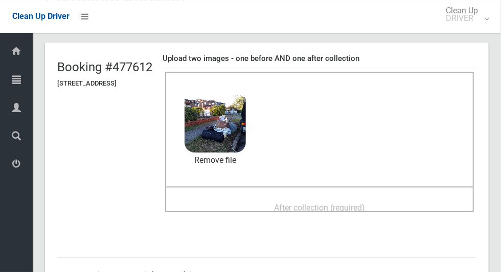
click at [350, 203] on span "After collection (required)" at bounding box center [319, 208] width 91 height 10
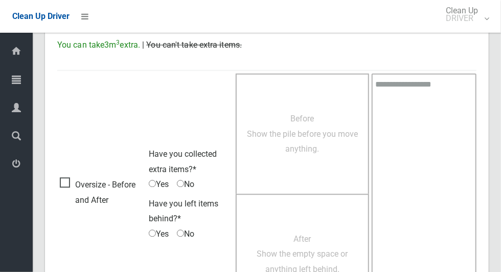
scroll to position [836, 0]
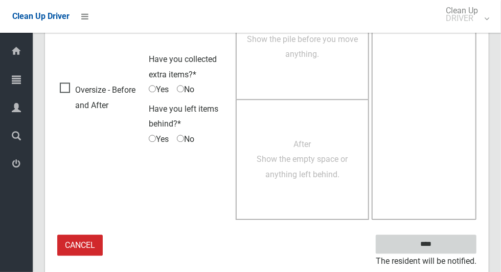
click at [444, 250] on input "****" at bounding box center [426, 243] width 101 height 19
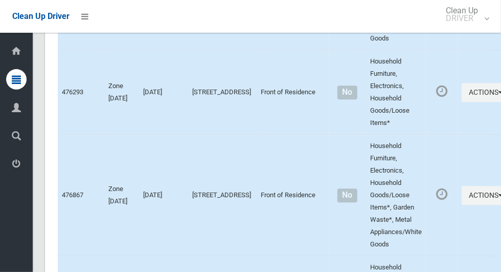
scroll to position [6025, 0]
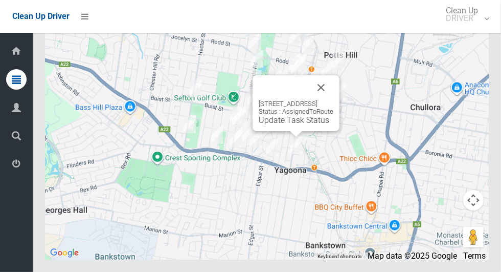
click at [333, 100] on button "Close" at bounding box center [321, 87] width 25 height 25
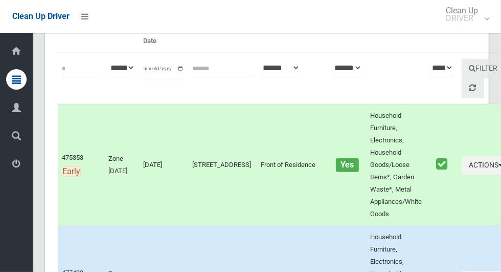
scroll to position [117, 0]
click at [499, 163] on icon "button" at bounding box center [501, 164] width 4 height 7
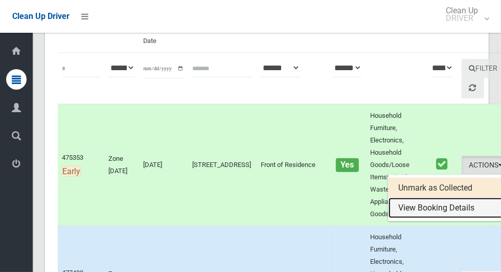
click at [429, 210] on link "View Booking Details" at bounding box center [450, 207] width 122 height 20
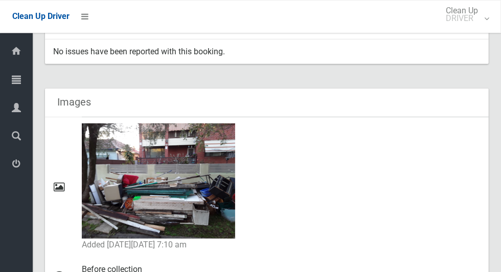
scroll to position [420, 0]
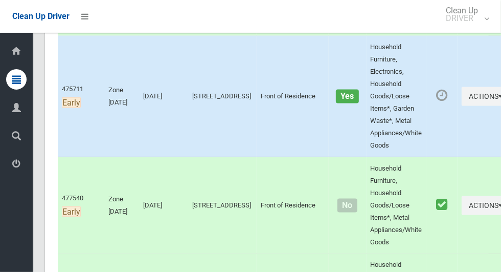
scroll to position [744, 0]
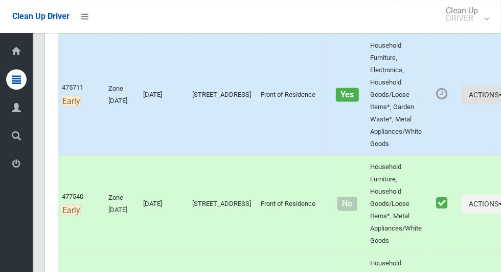
click at [499, 98] on icon "button" at bounding box center [501, 94] width 4 height 7
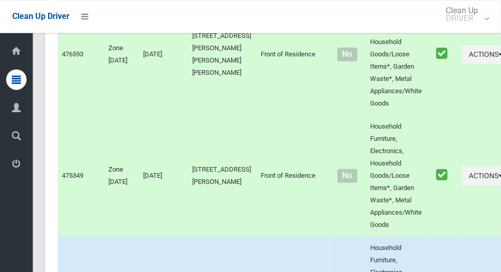
scroll to position [2295, 0]
click at [464, 113] on div at bounding box center [250, 136] width 501 height 272
click at [499, 58] on icon "button" at bounding box center [501, 54] width 4 height 7
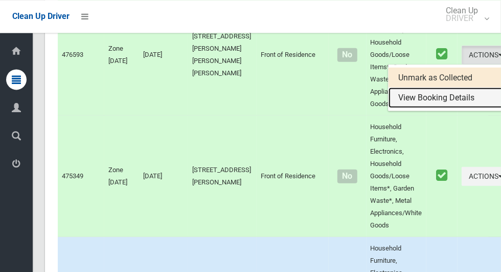
click at [436, 107] on link "View Booking Details" at bounding box center [450, 97] width 122 height 20
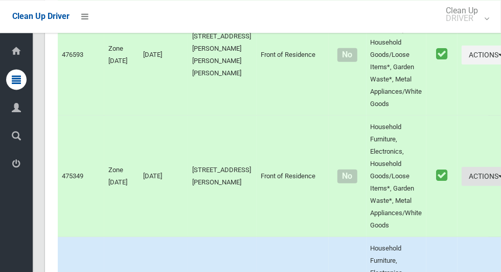
click at [499, 179] on icon "button" at bounding box center [501, 175] width 4 height 7
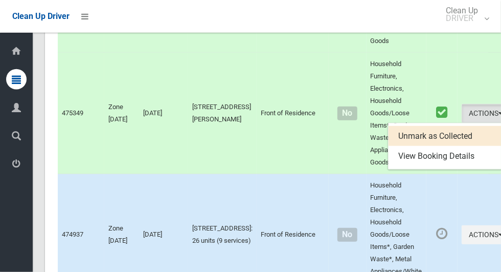
scroll to position [2375, 0]
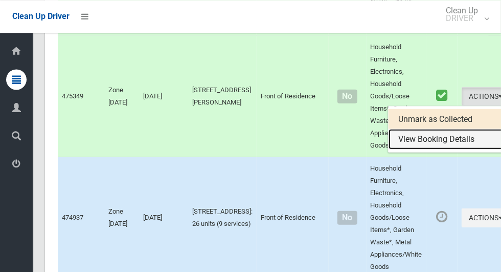
click at [419, 149] on link "View Booking Details" at bounding box center [450, 138] width 122 height 20
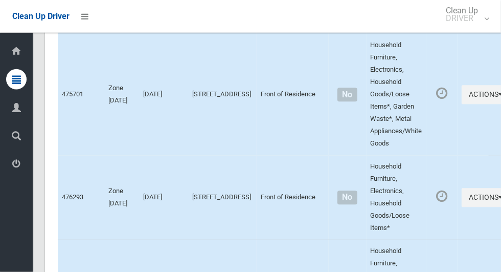
scroll to position [6026, 0]
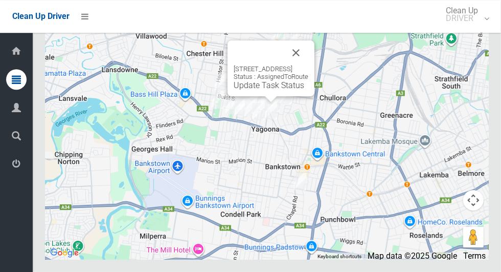
click at [265, 90] on link "Update Task Status" at bounding box center [269, 85] width 71 height 10
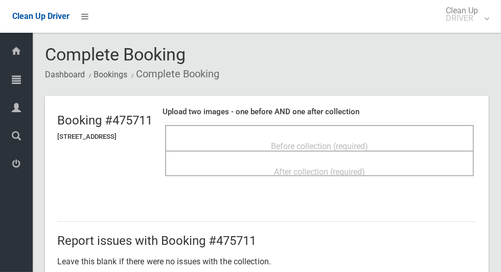
click at [366, 141] on span "Before collection (required)" at bounding box center [319, 146] width 97 height 10
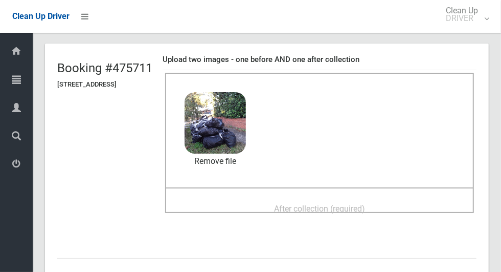
scroll to position [52, 0]
click at [328, 204] on span "After collection (required)" at bounding box center [319, 209] width 91 height 10
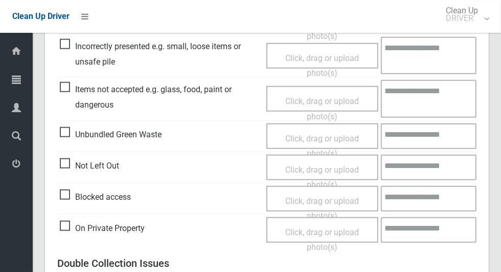
scroll to position [837, 0]
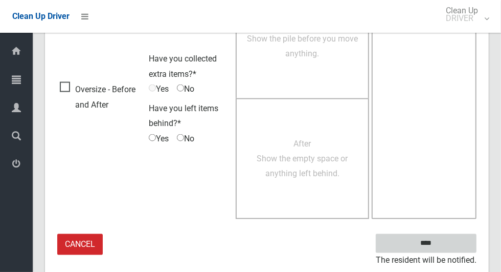
click at [444, 245] on input "****" at bounding box center [426, 243] width 101 height 19
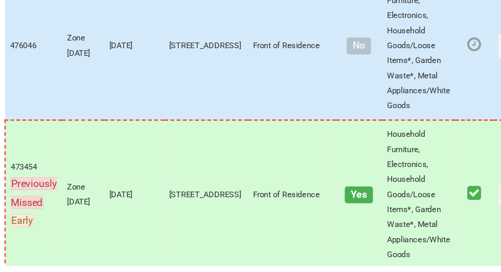
scroll to position [5959, 0]
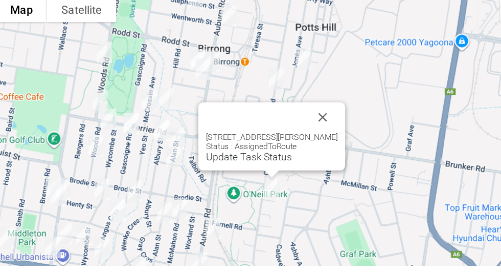
click at [321, 163] on button "Close" at bounding box center [318, 150] width 25 height 25
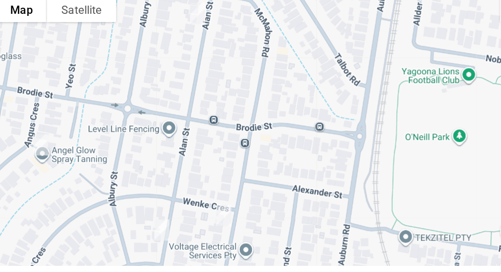
click at [313, 236] on div at bounding box center [267, 175] width 444 height 256
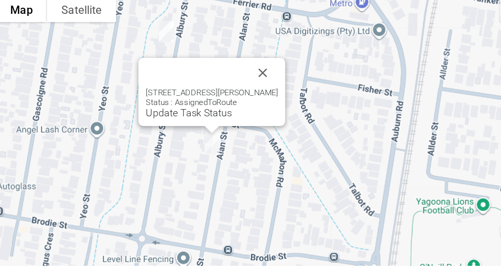
click at [233, 151] on link "Update Task Status" at bounding box center [208, 147] width 71 height 10
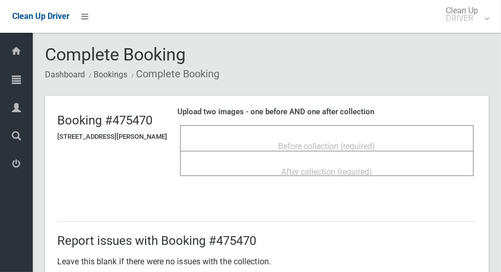
click at [327, 141] on span "Before collection (required)" at bounding box center [327, 146] width 97 height 10
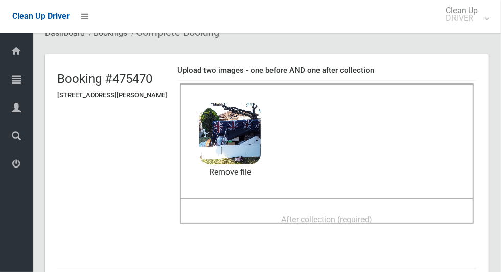
scroll to position [52, 0]
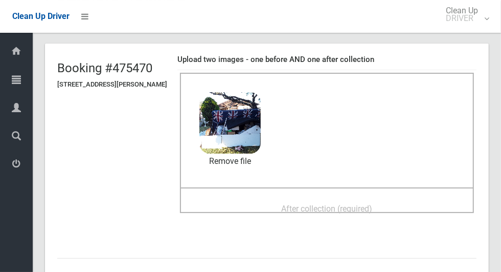
click at [359, 204] on span "After collection (required)" at bounding box center [327, 209] width 91 height 10
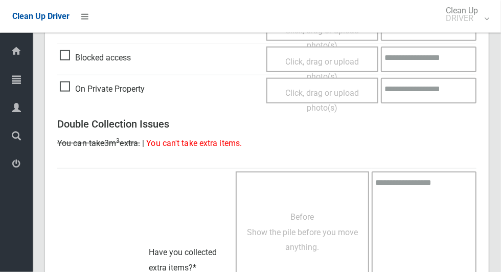
scroll to position [837, 0]
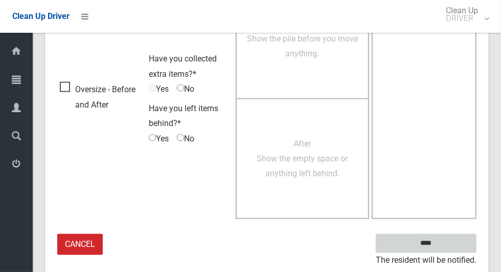
click at [444, 243] on input "****" at bounding box center [426, 243] width 101 height 19
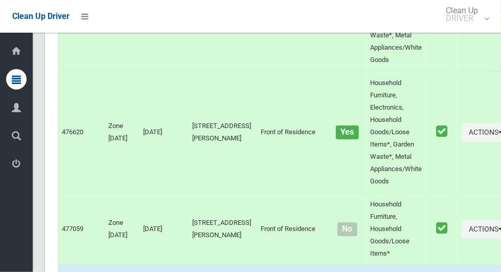
scroll to position [6025, 0]
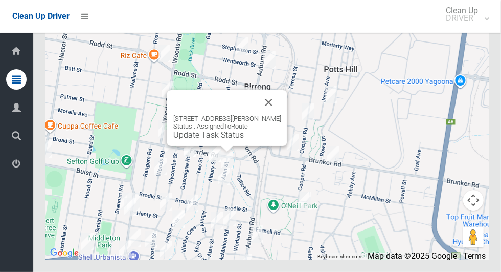
click at [272, 115] on button "Close" at bounding box center [269, 102] width 25 height 25
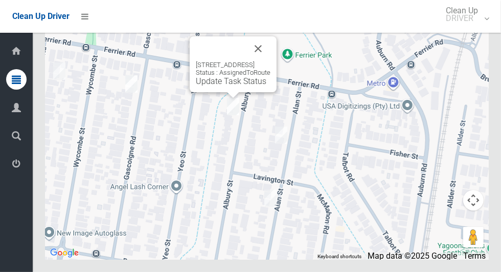
click at [238, 86] on link "Update Task Status" at bounding box center [231, 81] width 71 height 10
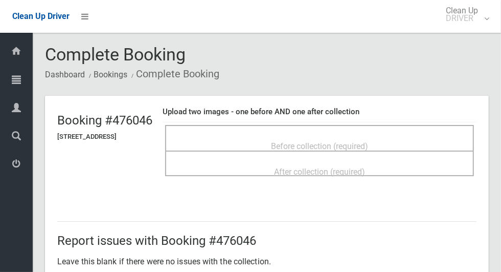
click at [352, 141] on span "Before collection (required)" at bounding box center [319, 146] width 97 height 10
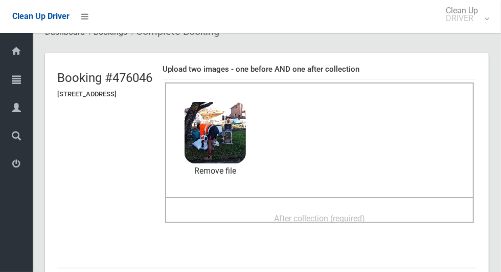
scroll to position [49, 0]
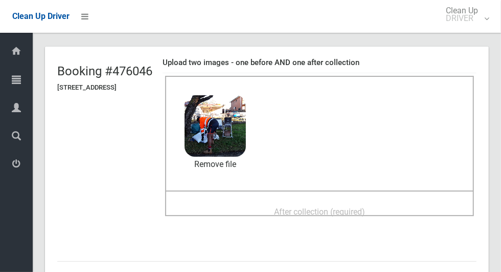
click at [365, 207] on span "After collection (required)" at bounding box center [319, 212] width 91 height 10
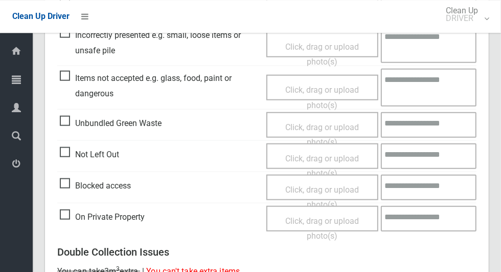
scroll to position [837, 0]
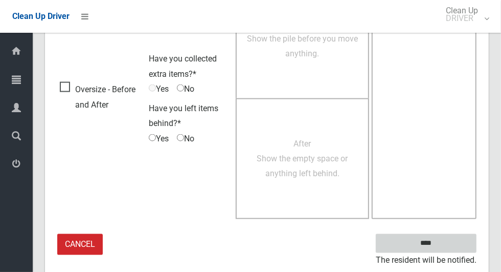
click at [444, 248] on input "****" at bounding box center [426, 243] width 101 height 19
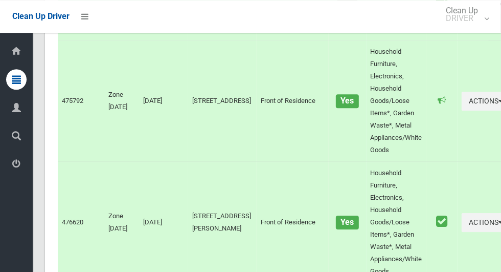
scroll to position [6025, 0]
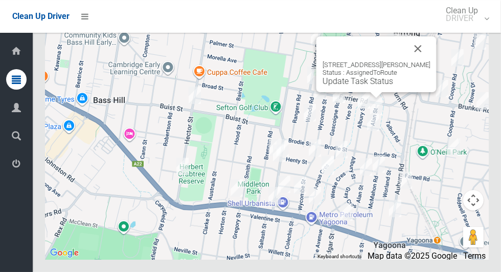
click at [418, 61] on button "Close" at bounding box center [418, 48] width 25 height 25
click at [426, 61] on button "Close" at bounding box center [418, 48] width 25 height 25
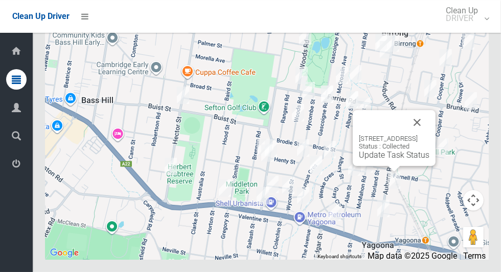
click at [430, 134] on button "Close" at bounding box center [417, 122] width 25 height 25
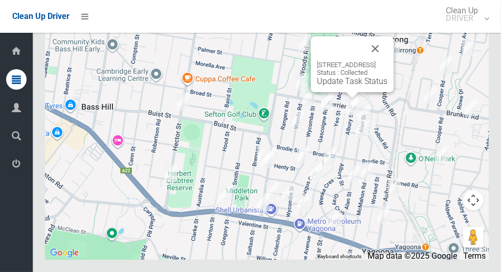
click at [388, 61] on button "Close" at bounding box center [375, 48] width 25 height 25
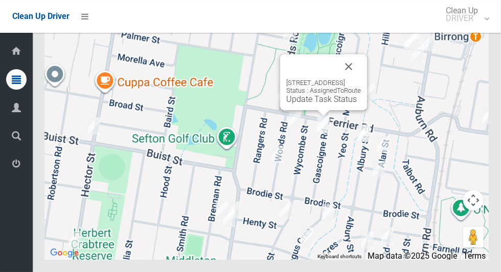
click at [361, 79] on button "Close" at bounding box center [348, 66] width 25 height 25
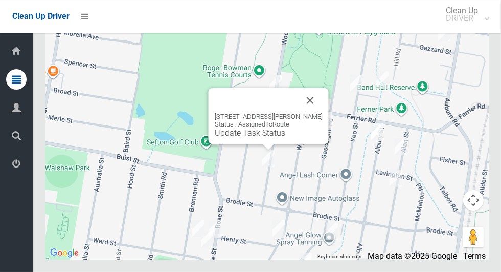
click at [319, 113] on button "Close" at bounding box center [310, 100] width 25 height 25
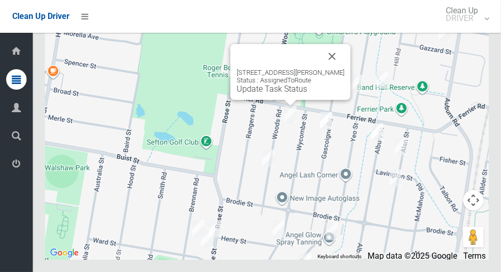
click at [278, 94] on link "Update Task Status" at bounding box center [272, 89] width 71 height 10
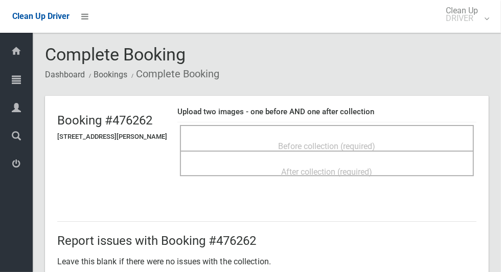
click at [376, 144] on span "Before collection (required)" at bounding box center [327, 146] width 97 height 10
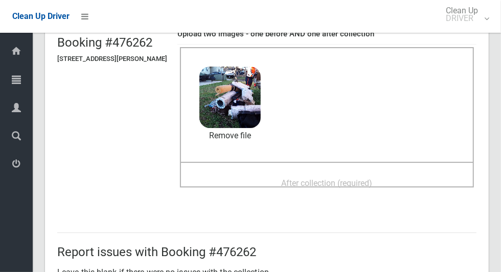
scroll to position [77, 0]
click at [341, 178] on span "After collection (required)" at bounding box center [327, 183] width 91 height 10
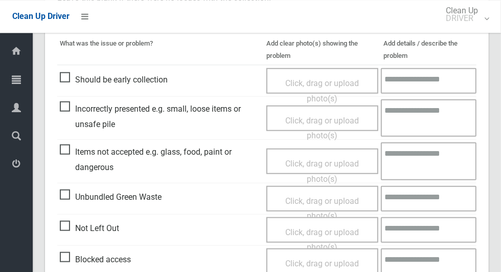
scroll to position [837, 0]
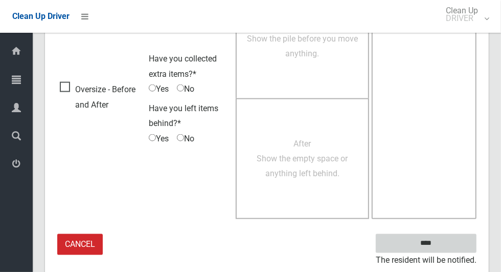
click at [444, 243] on input "****" at bounding box center [426, 243] width 101 height 19
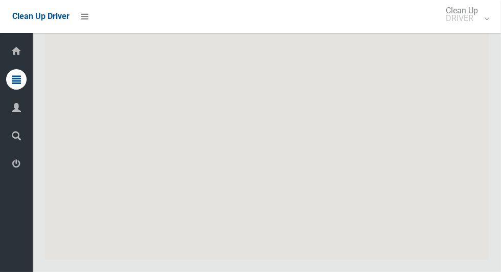
scroll to position [6025, 0]
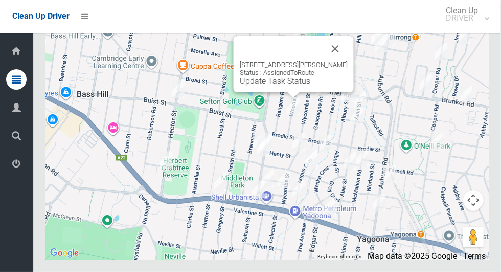
click at [345, 61] on button "Close" at bounding box center [335, 48] width 25 height 25
click at [344, 61] on button "Close" at bounding box center [335, 48] width 25 height 25
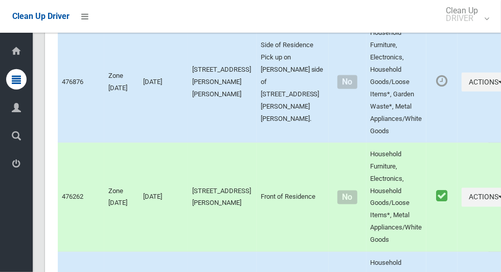
scroll to position [4817, 0]
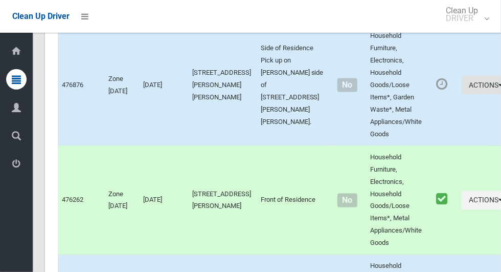
click at [499, 88] on icon "button" at bounding box center [501, 84] width 4 height 7
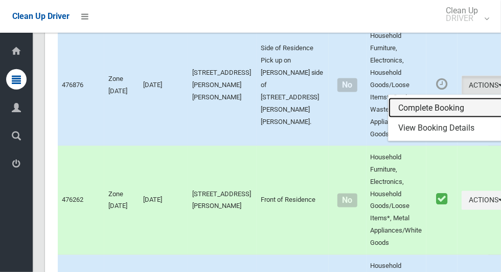
click at [418, 118] on link "Complete Booking" at bounding box center [450, 108] width 122 height 20
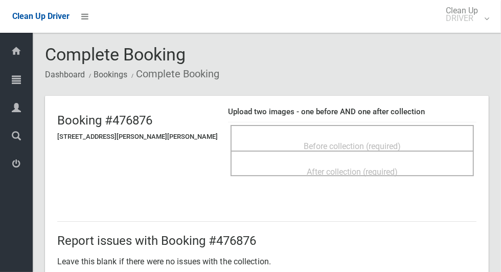
click at [397, 139] on div "Before collection (required)" at bounding box center [352, 145] width 221 height 19
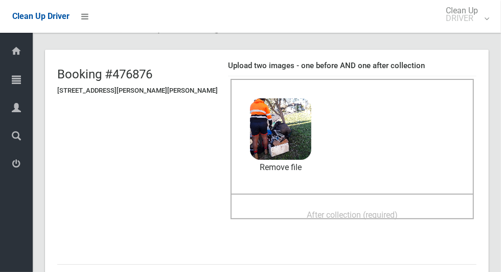
scroll to position [60, 0]
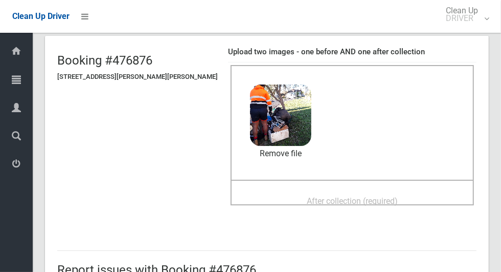
click at [372, 198] on span "After collection (required)" at bounding box center [352, 201] width 91 height 10
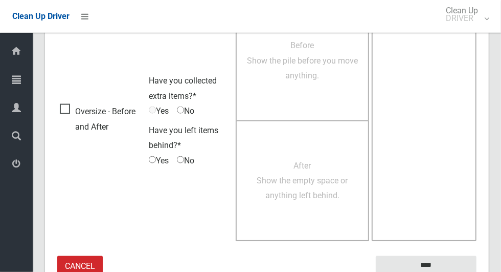
scroll to position [837, 0]
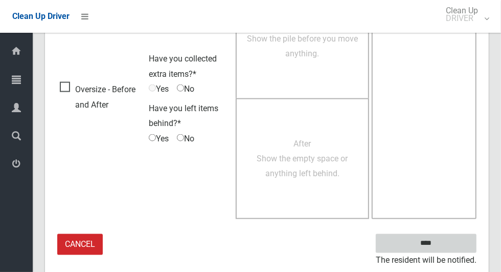
click at [444, 245] on input "****" at bounding box center [426, 243] width 101 height 19
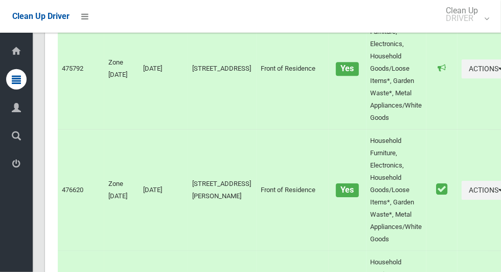
scroll to position [6025, 0]
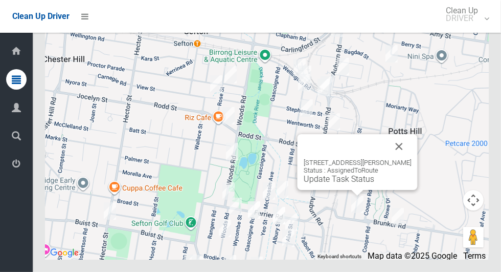
click at [346, 184] on link "Update Task Status" at bounding box center [339, 179] width 71 height 10
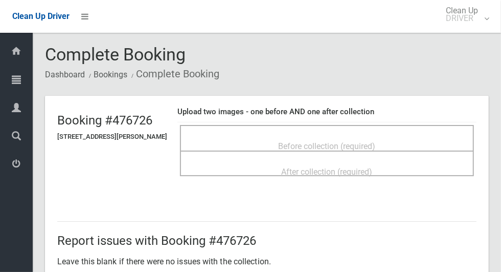
click at [376, 143] on span "Before collection (required)" at bounding box center [327, 146] width 97 height 10
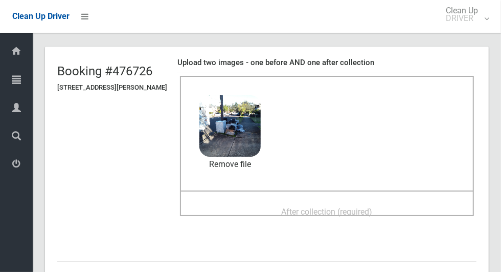
scroll to position [54, 0]
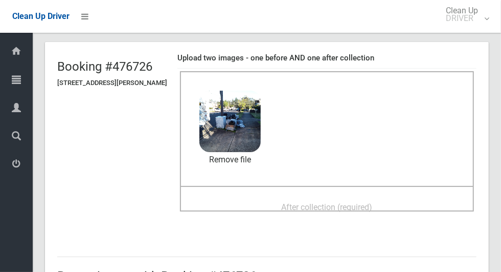
click at [345, 202] on span "After collection (required)" at bounding box center [327, 207] width 91 height 10
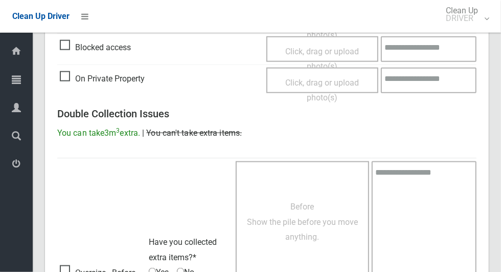
scroll to position [837, 0]
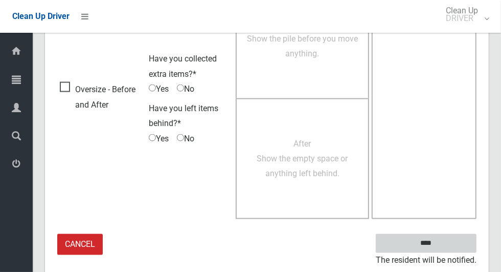
click at [444, 247] on input "****" at bounding box center [426, 243] width 101 height 19
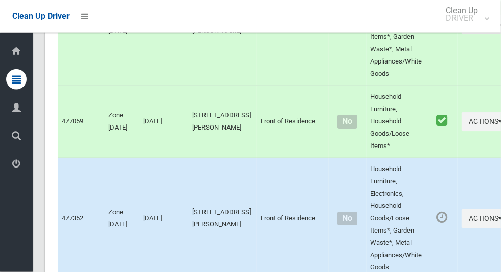
scroll to position [6025, 0]
